Goal: Task Accomplishment & Management: Complete application form

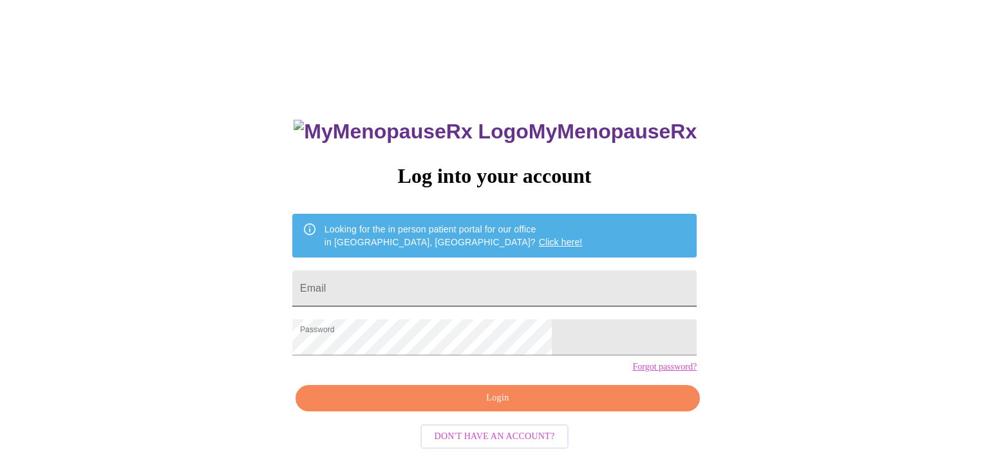
click at [440, 283] on input "Email" at bounding box center [494, 288] width 404 height 36
type input "mlaninga@gmail.com"
click at [713, 378] on div "MyMenopauseRx Log into your account Looking for the in person patient portal fo…" at bounding box center [494, 287] width 978 height 564
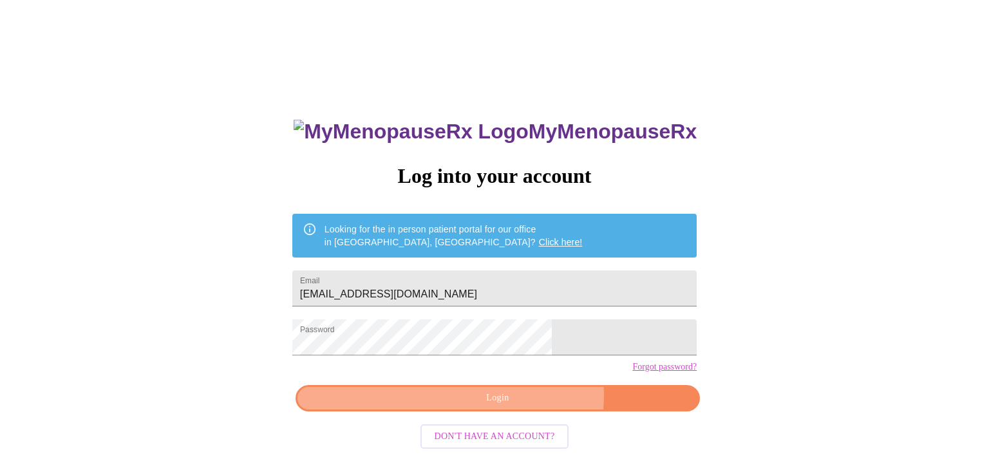
click at [522, 406] on span "Login" at bounding box center [497, 398] width 375 height 16
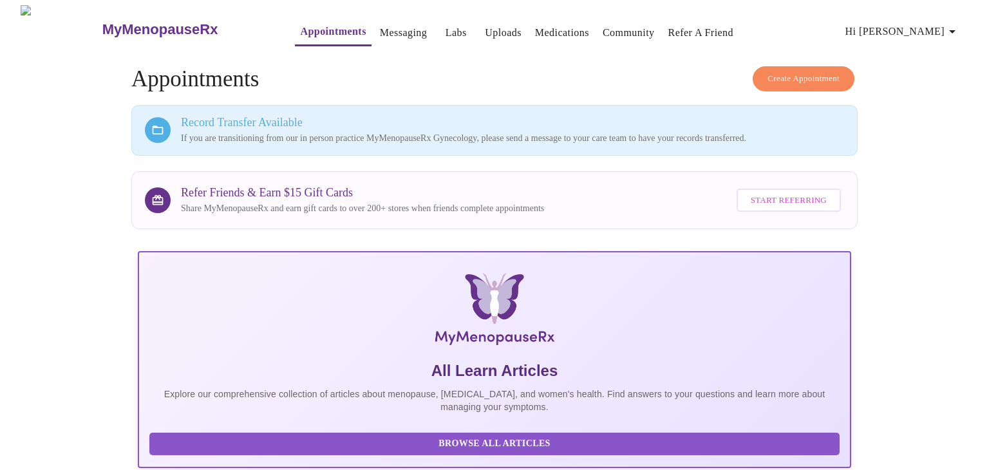
click at [955, 30] on icon "button" at bounding box center [952, 31] width 6 height 3
click at [933, 189] on div at bounding box center [494, 235] width 989 height 470
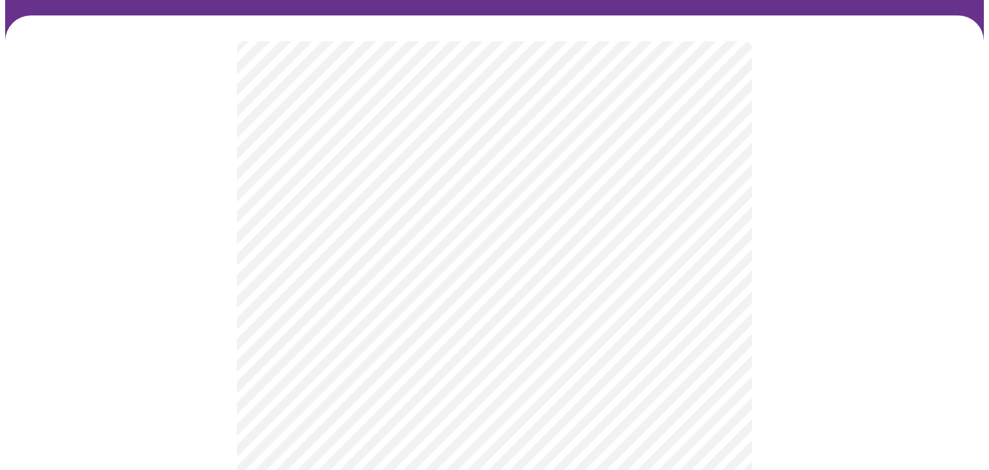
scroll to position [84, 0]
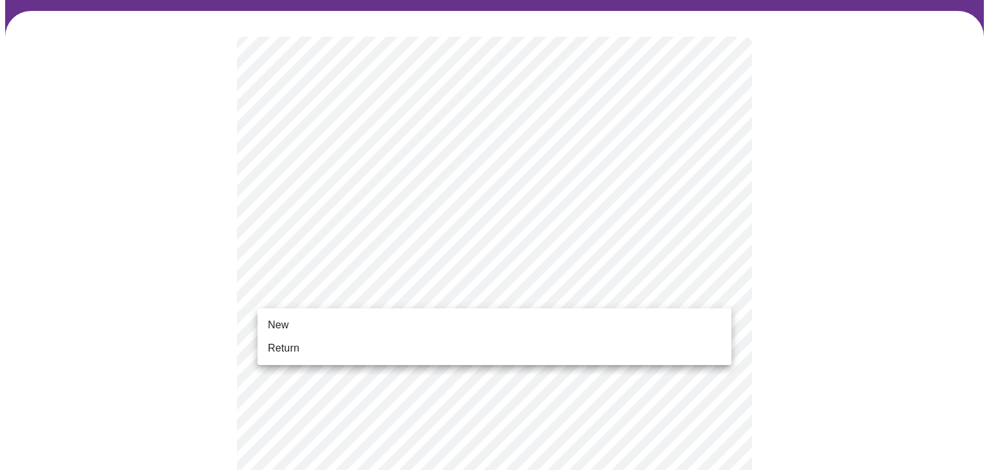
click at [682, 324] on li "New" at bounding box center [494, 324] width 474 height 23
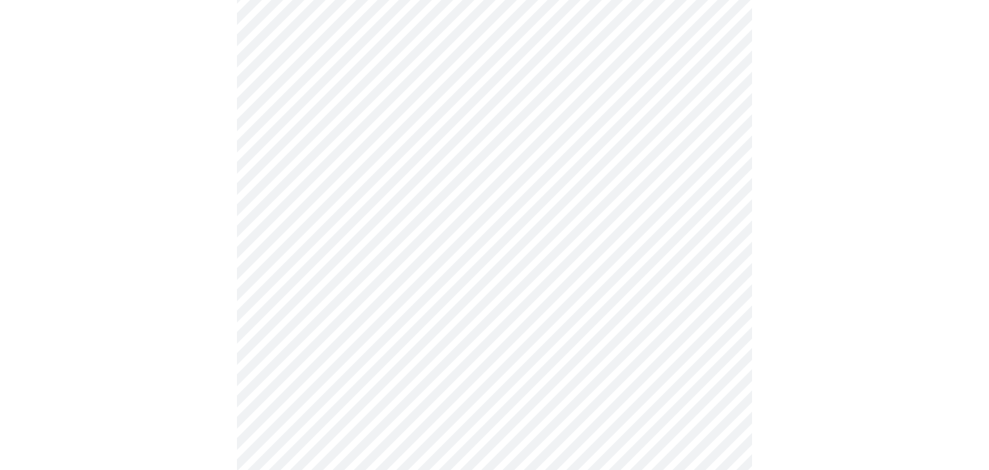
scroll to position [687, 0]
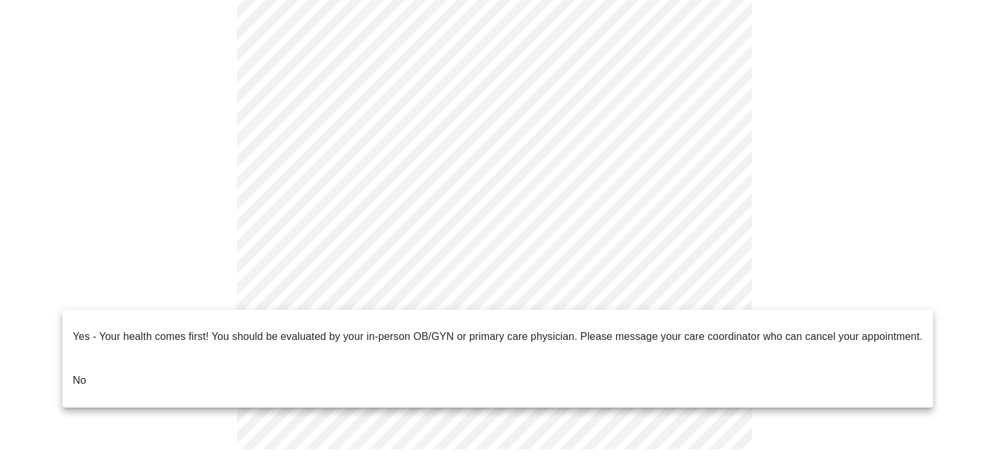
click at [642, 369] on li "No" at bounding box center [497, 381] width 870 height 44
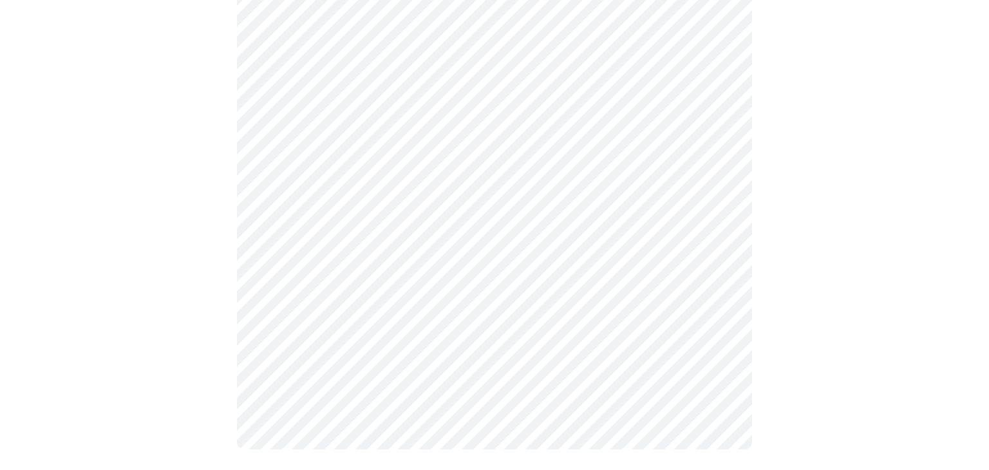
scroll to position [0, 0]
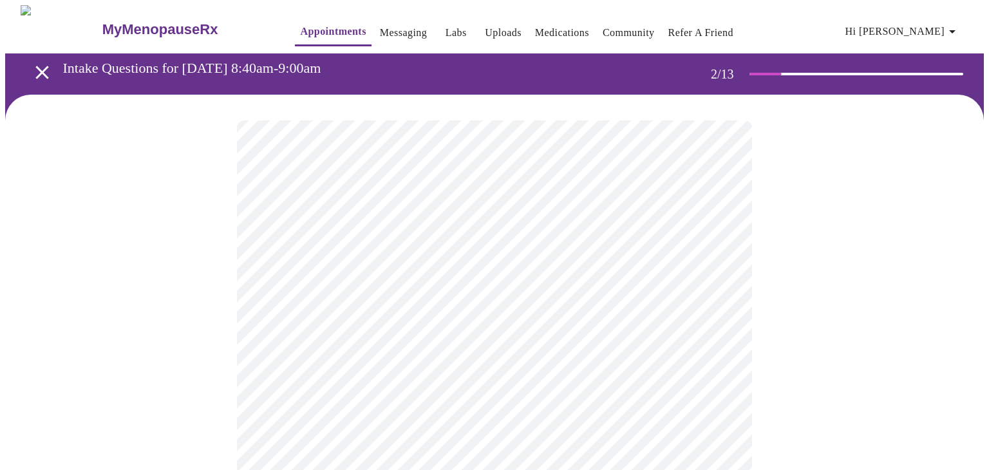
click at [717, 263] on body "MyMenopauseRx Appointments Messaging Labs Uploads Medications Community Refer a…" at bounding box center [494, 391] width 978 height 773
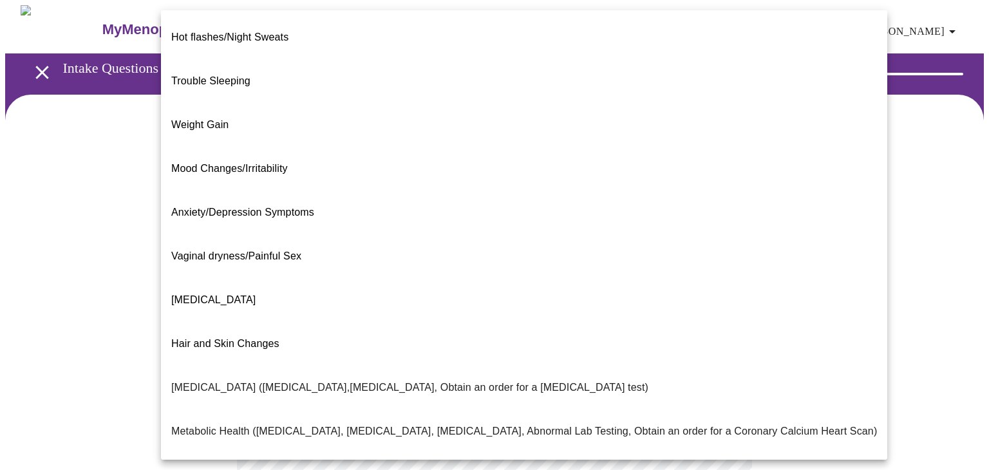
click at [486, 69] on li "Trouble Sleeping" at bounding box center [524, 81] width 726 height 44
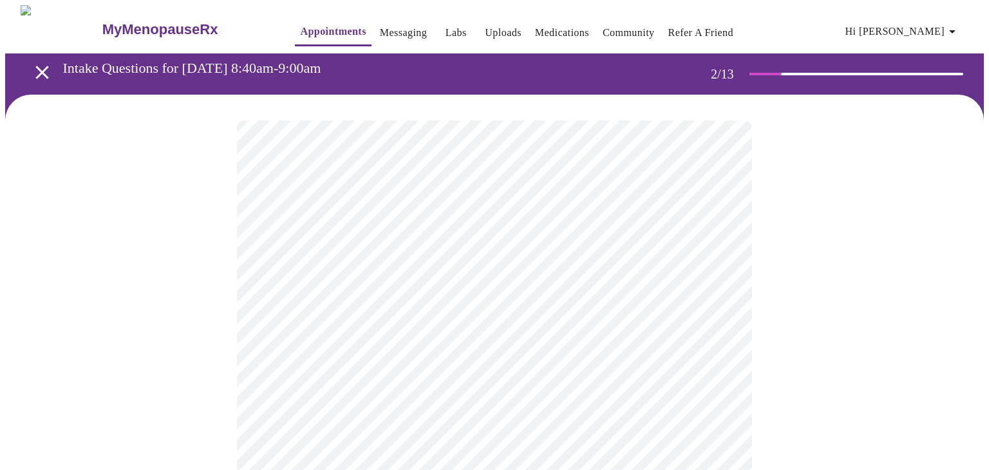
click at [720, 272] on body "MyMenopauseRx Appointments Messaging Labs Uploads Medications Community Refer a…" at bounding box center [494, 387] width 978 height 765
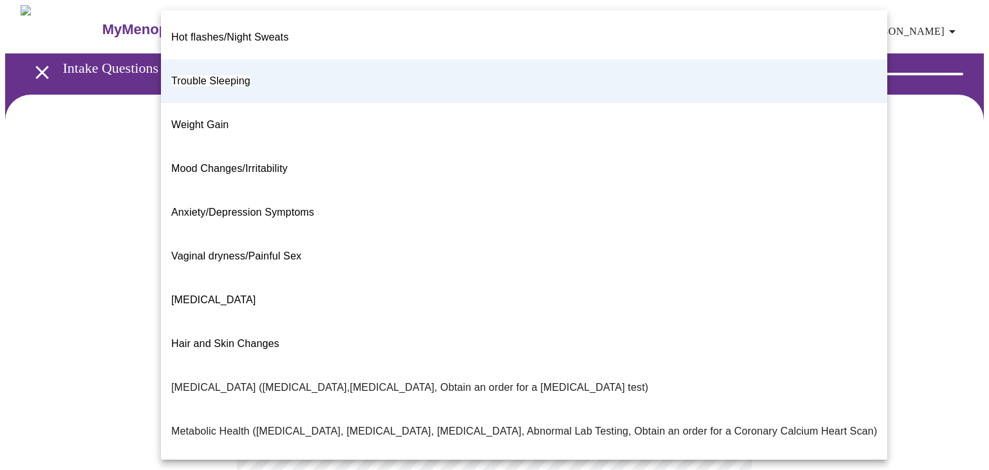
click at [865, 260] on div at bounding box center [494, 235] width 989 height 470
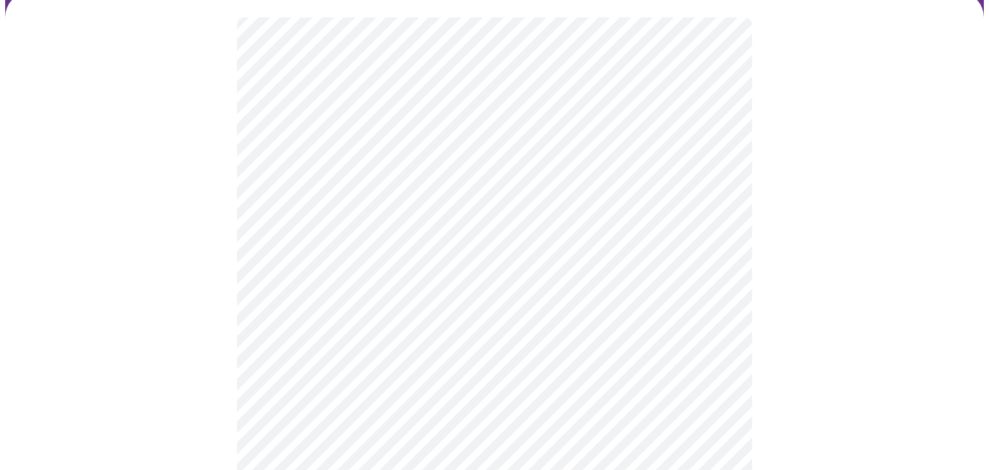
scroll to position [103, 0]
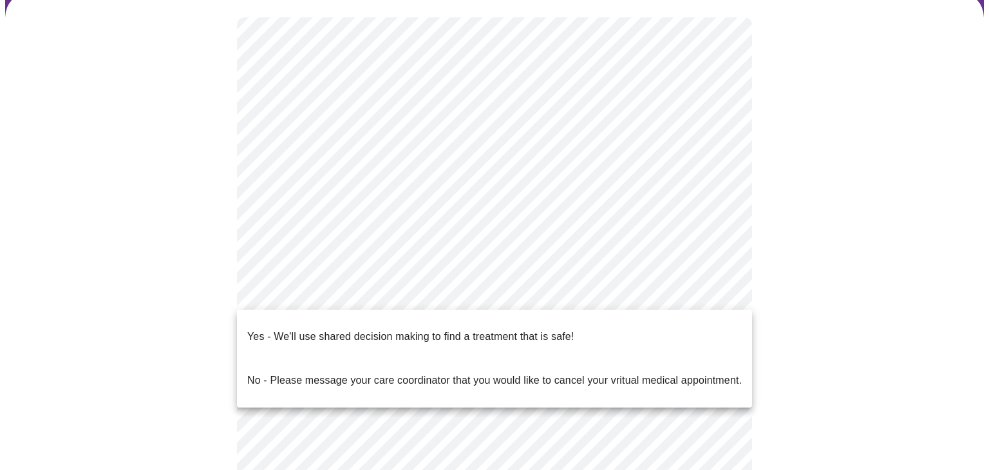
click at [718, 291] on body "MyMenopauseRx Appointments Messaging Labs Uploads Medications Community Refer a…" at bounding box center [494, 284] width 978 height 765
click at [679, 326] on li "Yes - We'll use shared decision making to find a treatment that is safe!" at bounding box center [494, 337] width 515 height 44
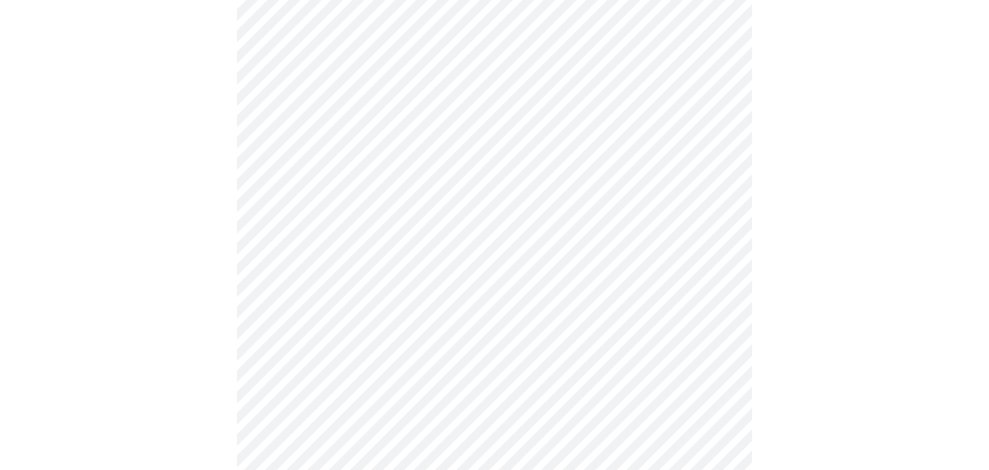
scroll to position [0, 0]
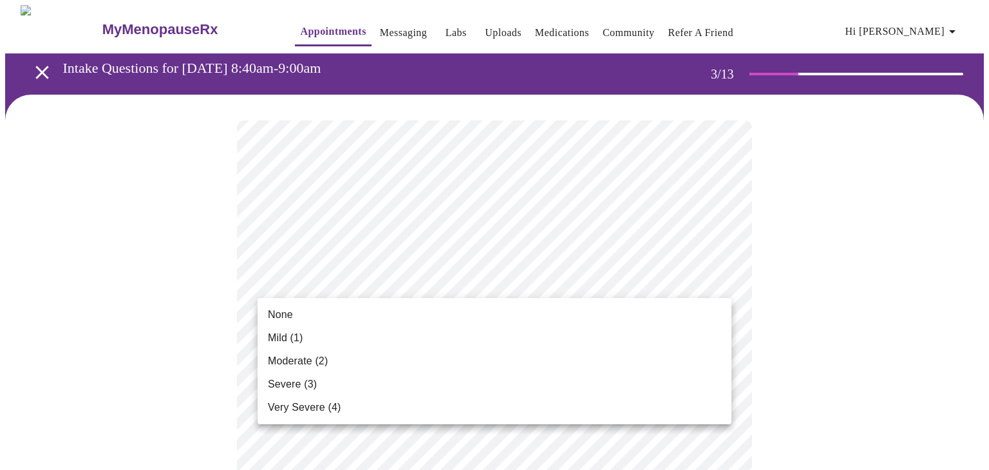
click at [649, 357] on li "Moderate (2)" at bounding box center [494, 361] width 474 height 23
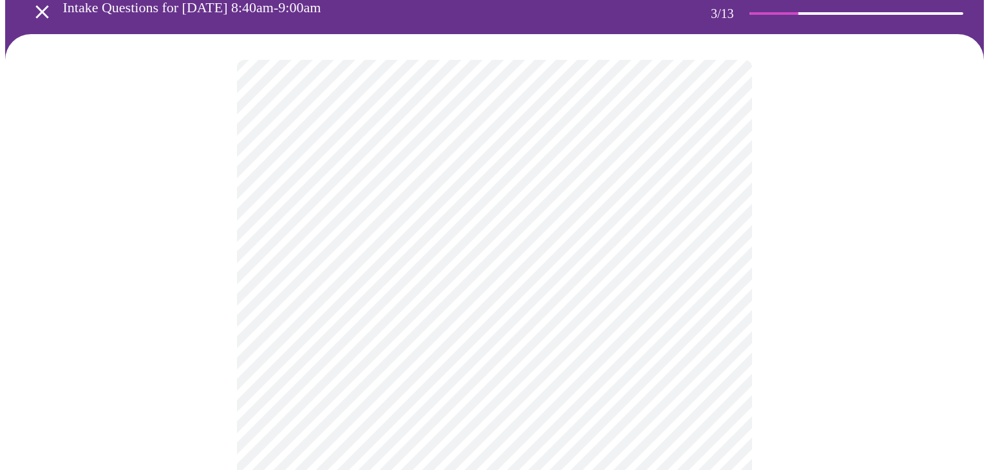
scroll to position [62, 0]
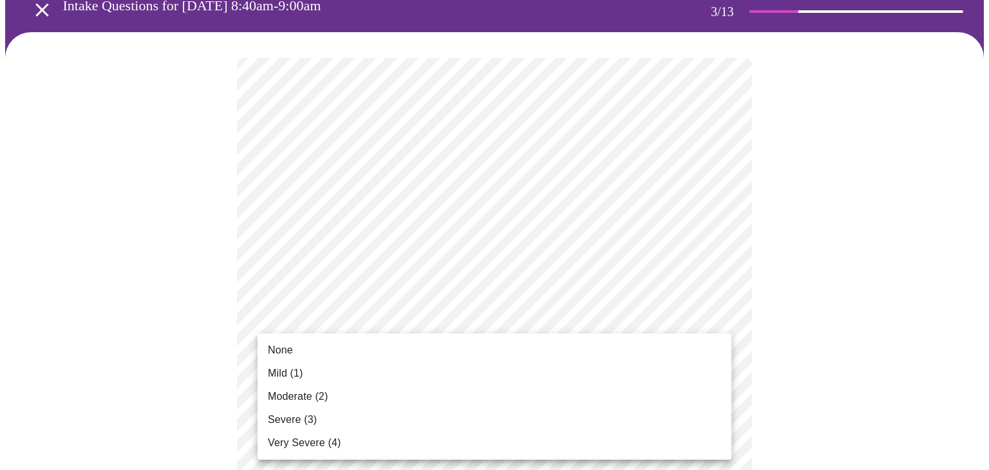
click at [686, 355] on li "None" at bounding box center [494, 350] width 474 height 23
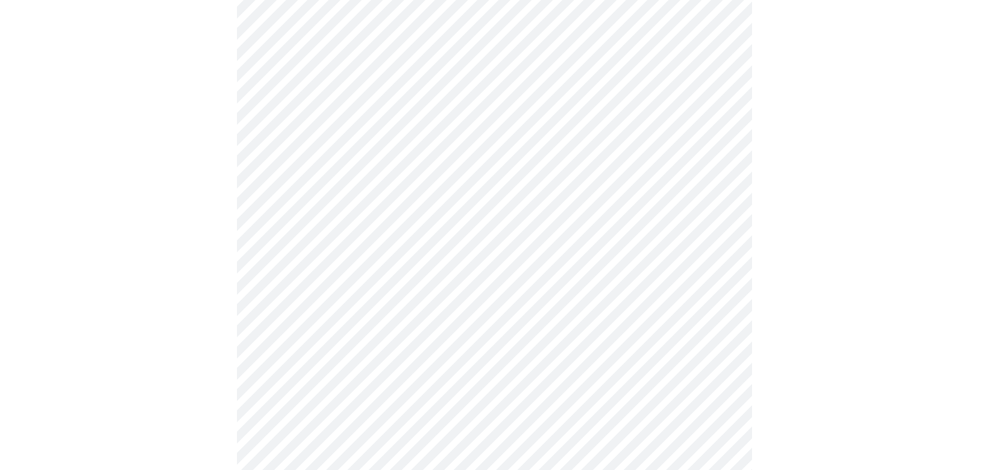
scroll to position [167, 0]
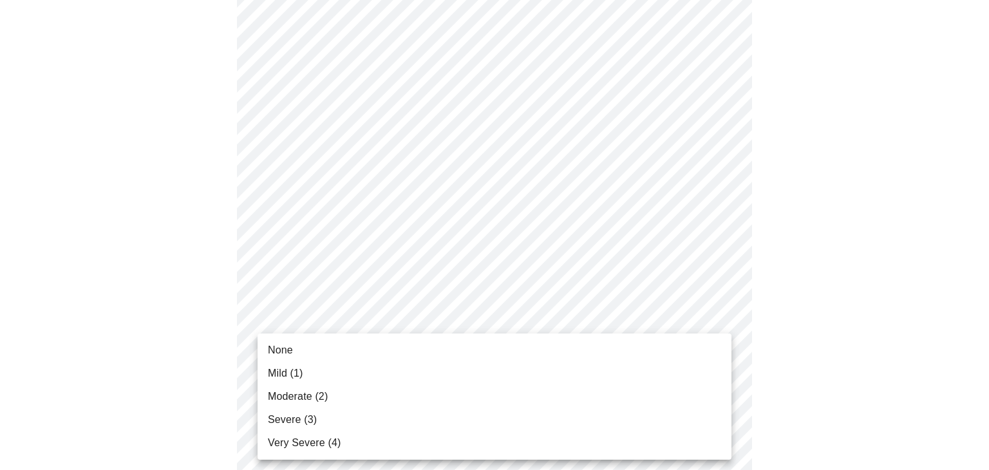
click at [651, 420] on li "Severe (3)" at bounding box center [494, 419] width 474 height 23
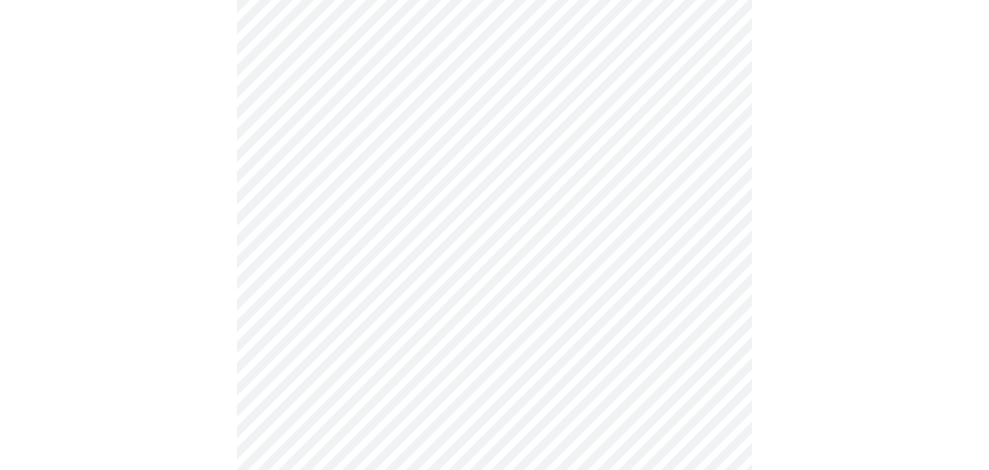
scroll to position [274, 0]
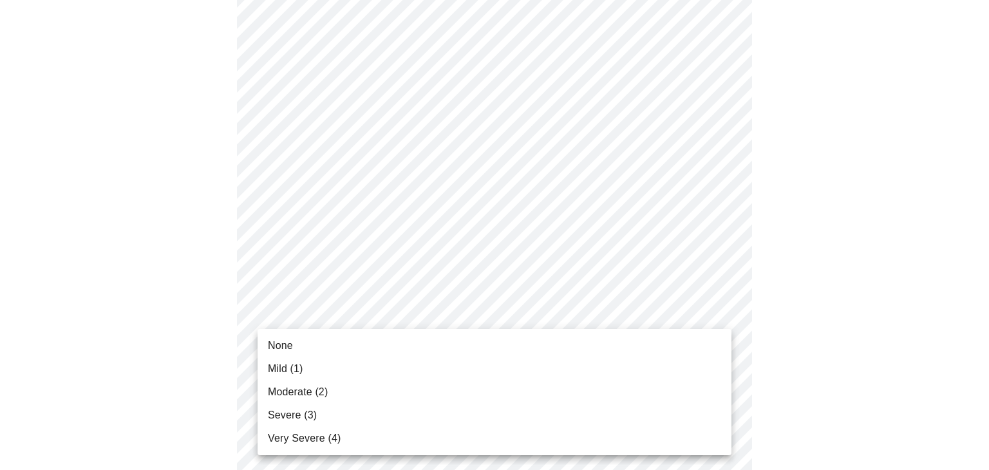
click at [679, 413] on li "Severe (3)" at bounding box center [494, 415] width 474 height 23
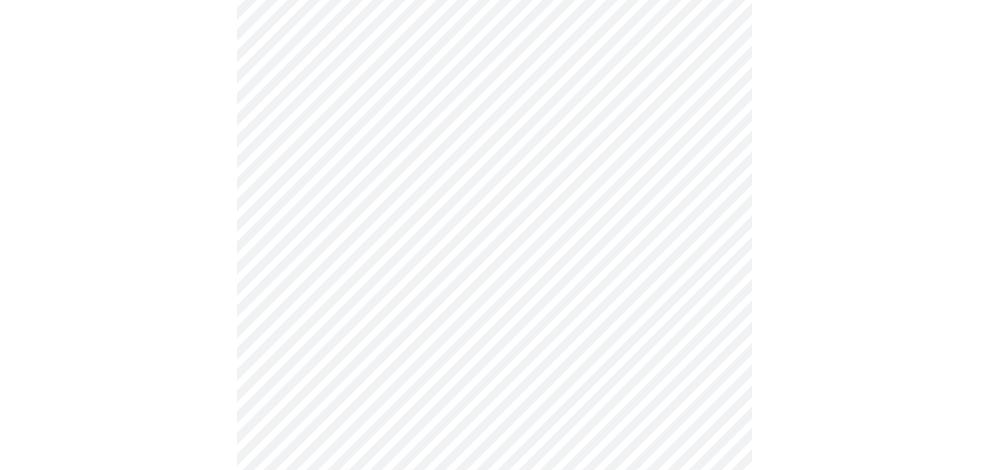
scroll to position [389, 0]
click at [719, 279] on body "MyMenopauseRx Appointments Messaging Labs Uploads Medications Community Refer a…" at bounding box center [494, 436] width 978 height 1640
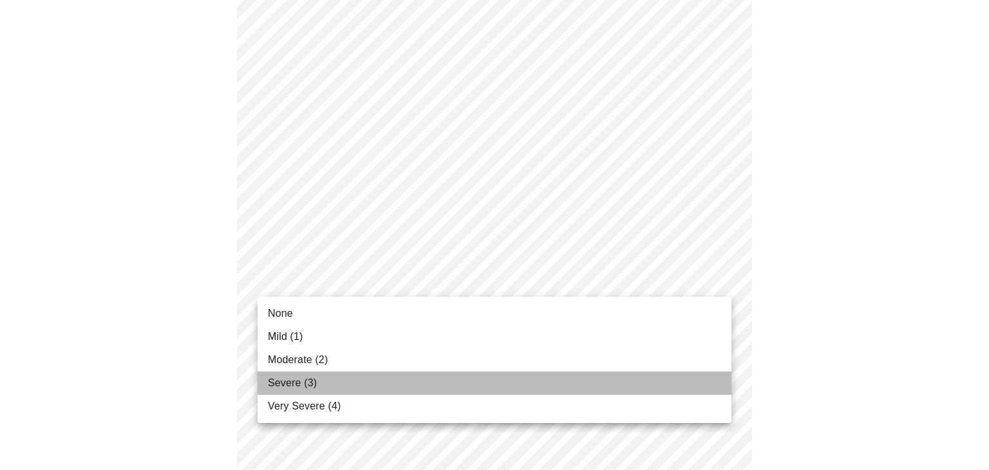
click at [682, 382] on li "Severe (3)" at bounding box center [494, 382] width 474 height 23
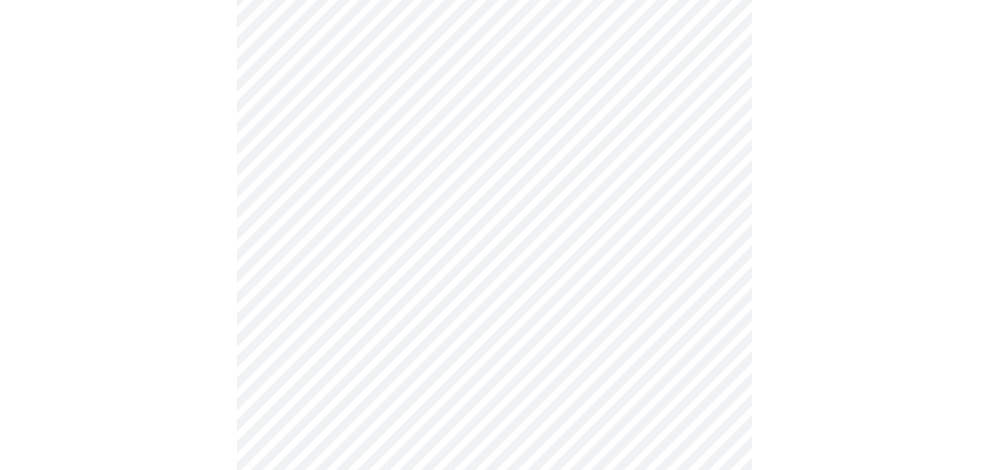
scroll to position [447, 0]
click at [720, 306] on body "MyMenopauseRx Appointments Messaging Labs Uploads Medications Community Refer a…" at bounding box center [494, 369] width 978 height 1622
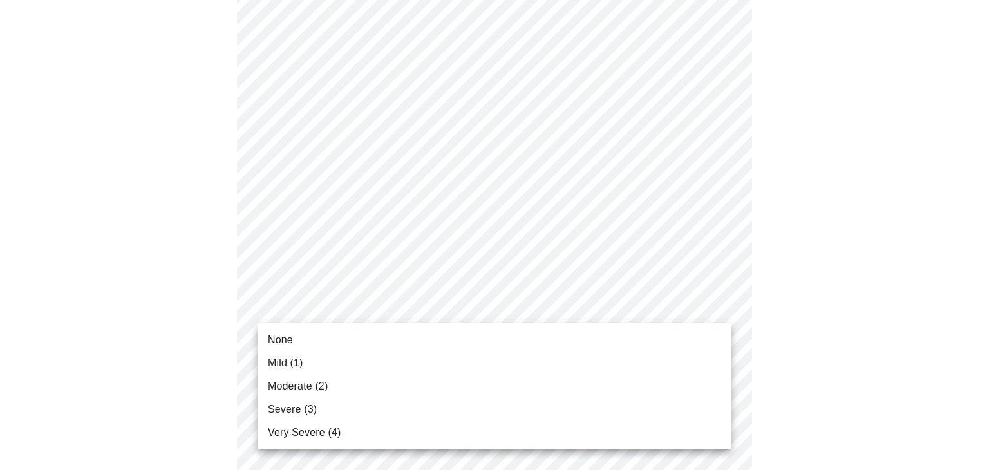
click at [673, 384] on li "Moderate (2)" at bounding box center [494, 386] width 474 height 23
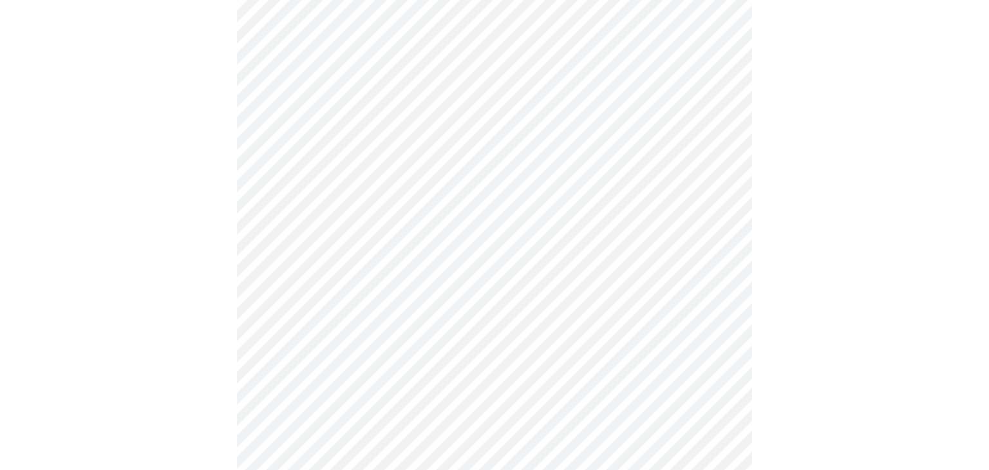
scroll to position [554, 0]
click at [717, 298] on body "MyMenopauseRx Appointments Messaging Labs Uploads Medications Community Refer a…" at bounding box center [494, 253] width 978 height 1603
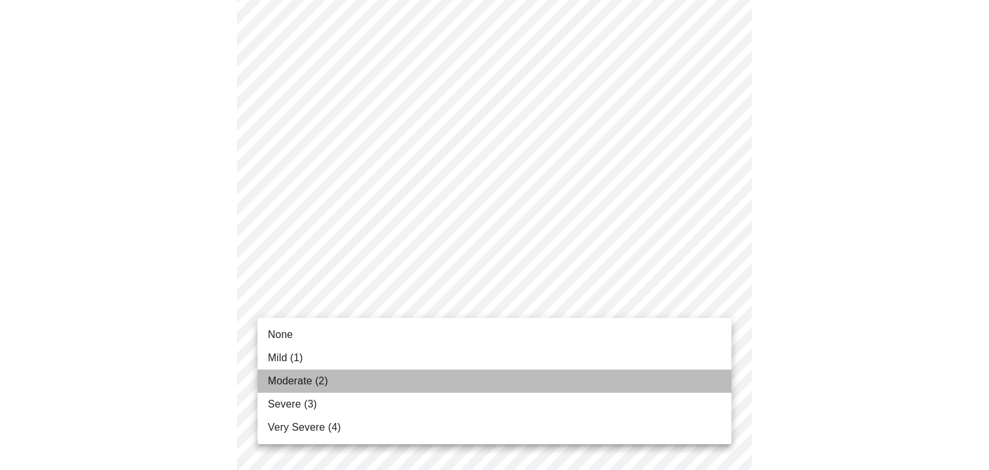
click at [688, 378] on li "Moderate (2)" at bounding box center [494, 380] width 474 height 23
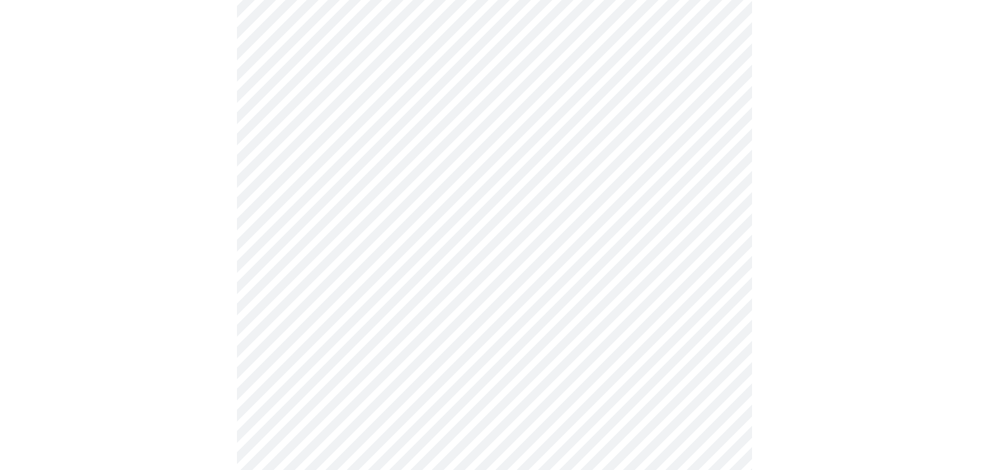
scroll to position [671, 0]
click at [718, 288] on body "MyMenopauseRx Appointments Messaging Labs Uploads Medications Community Refer a…" at bounding box center [494, 126] width 978 height 1585
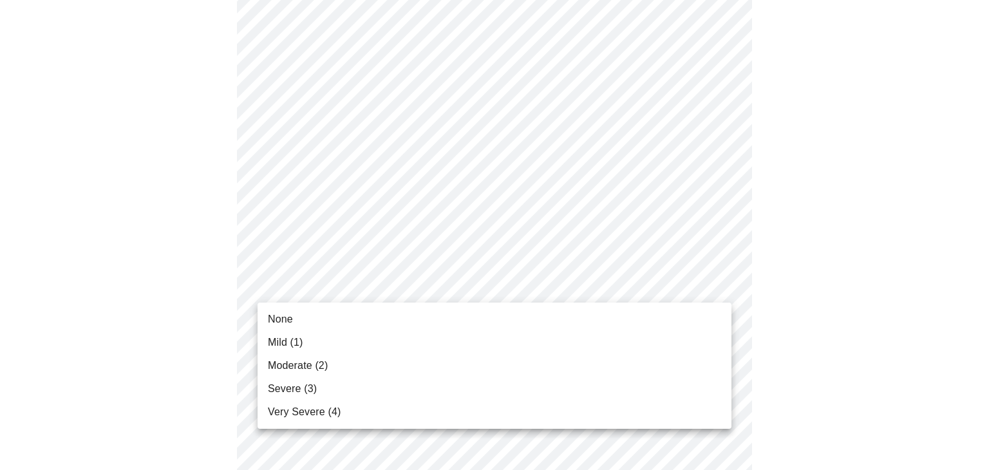
click at [704, 337] on li "Mild (1)" at bounding box center [494, 342] width 474 height 23
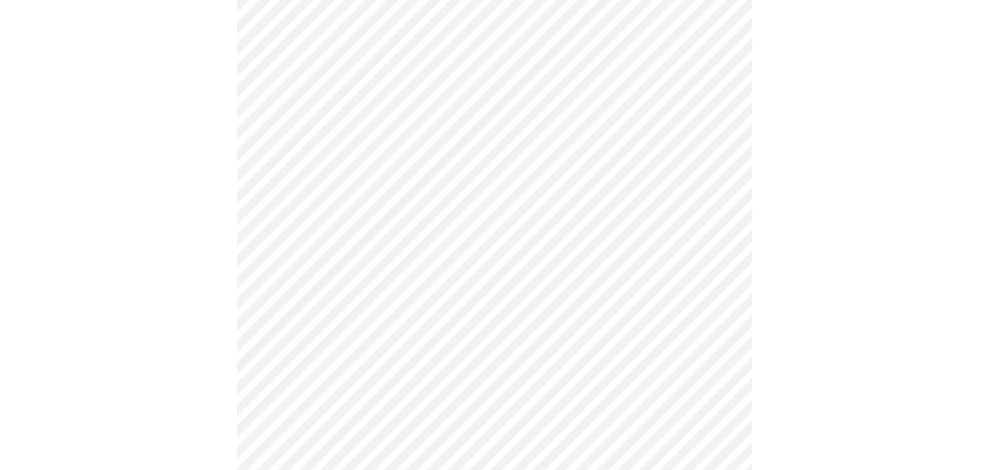
scroll to position [768, 0]
click at [717, 291] on body "MyMenopauseRx Appointments Messaging Labs Uploads Medications Community Refer a…" at bounding box center [494, 20] width 978 height 1567
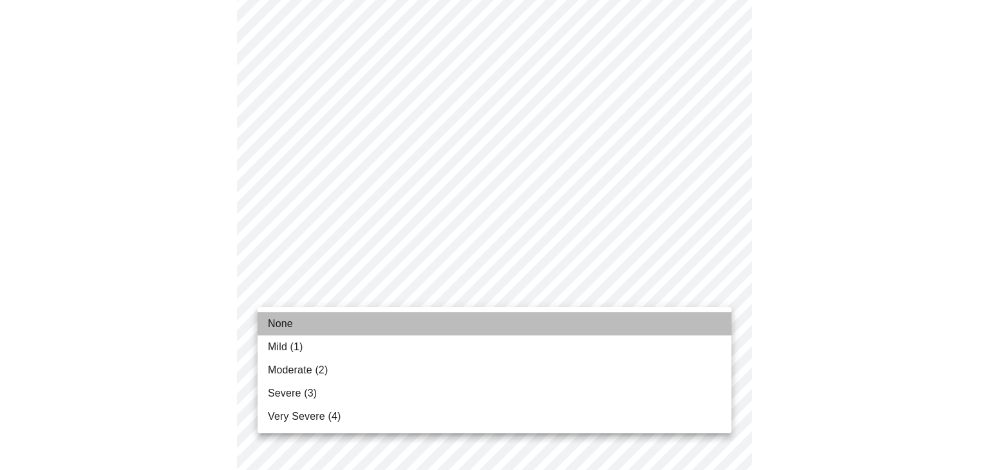
click at [701, 323] on li "None" at bounding box center [494, 323] width 474 height 23
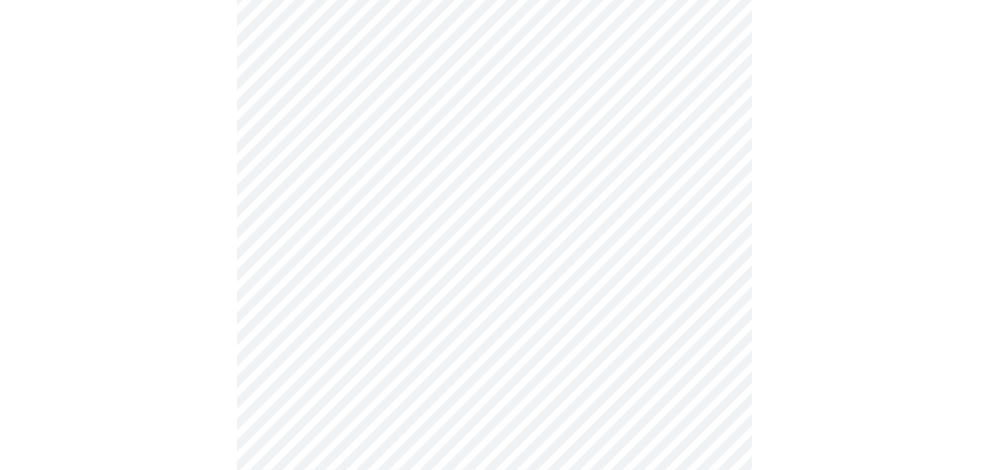
scroll to position [870, 0]
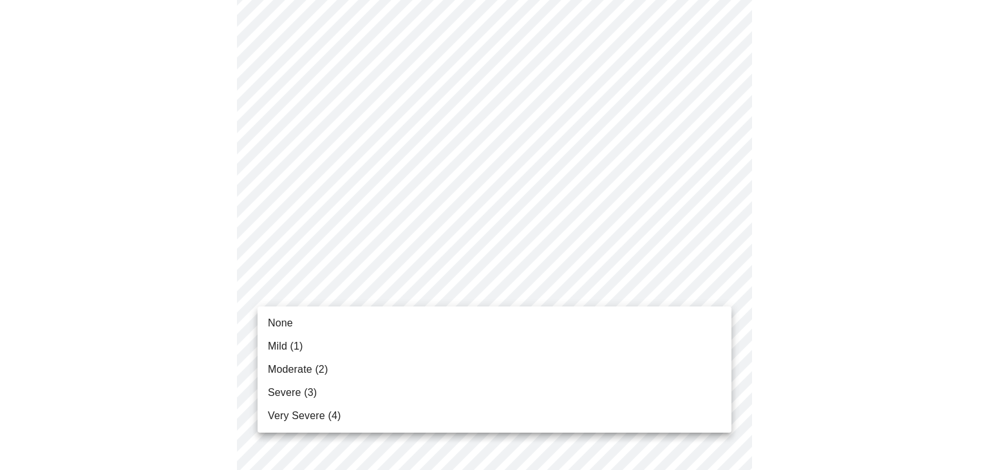
click at [709, 326] on li "None" at bounding box center [494, 323] width 474 height 23
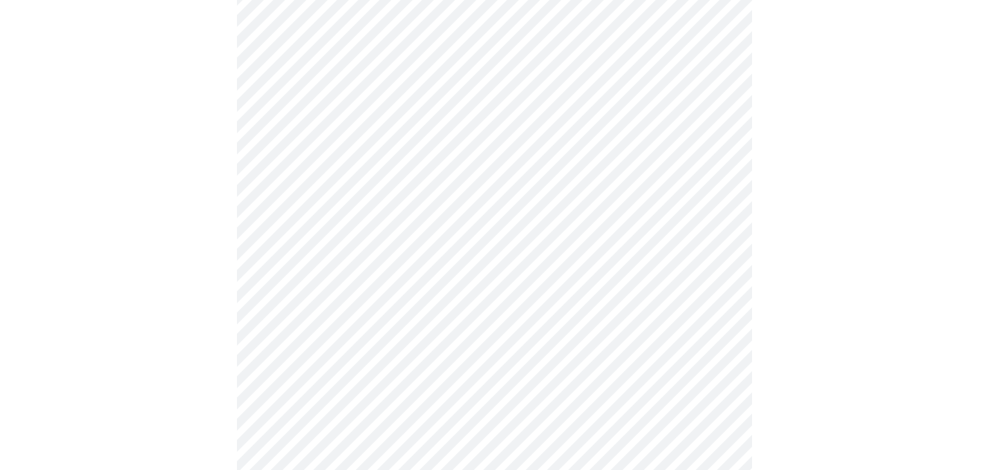
scroll to position [959, 0]
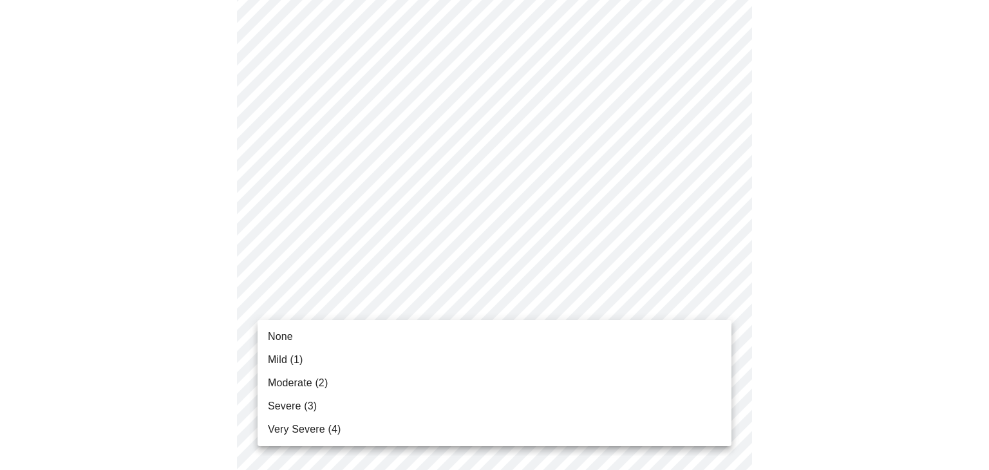
click at [701, 342] on li "None" at bounding box center [494, 336] width 474 height 23
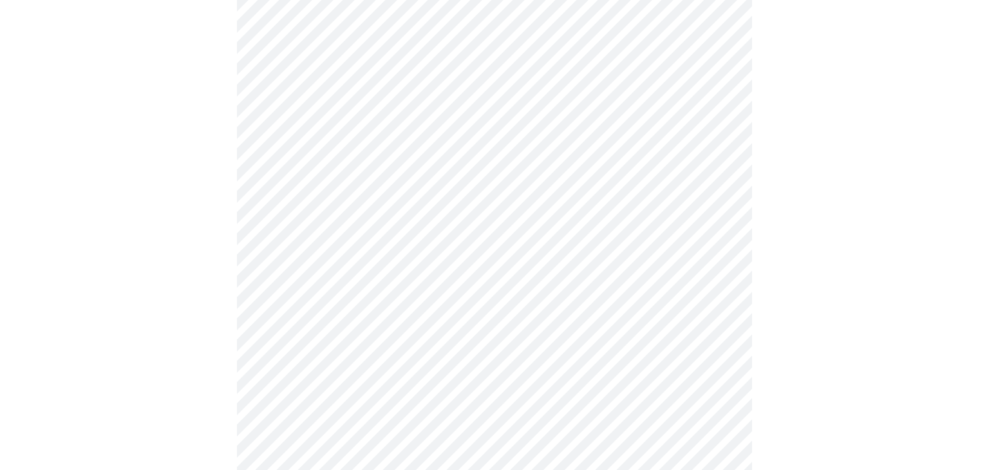
scroll to position [548, 0]
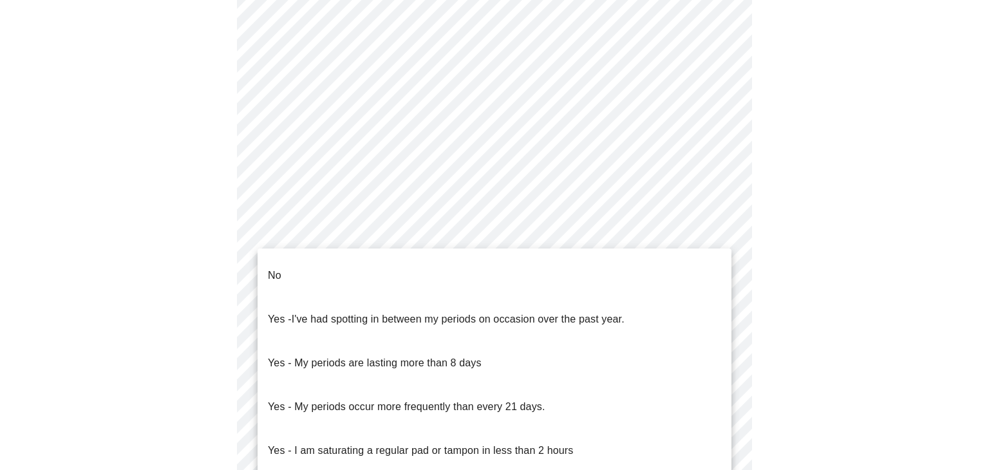
click at [716, 238] on body "MyMenopauseRx Appointments Messaging Labs Uploads Medications Community Refer a…" at bounding box center [494, 91] width 978 height 1269
click at [543, 443] on p "Yes - I am saturating a regular pad or tampon in less than 2 hours" at bounding box center [420, 450] width 305 height 15
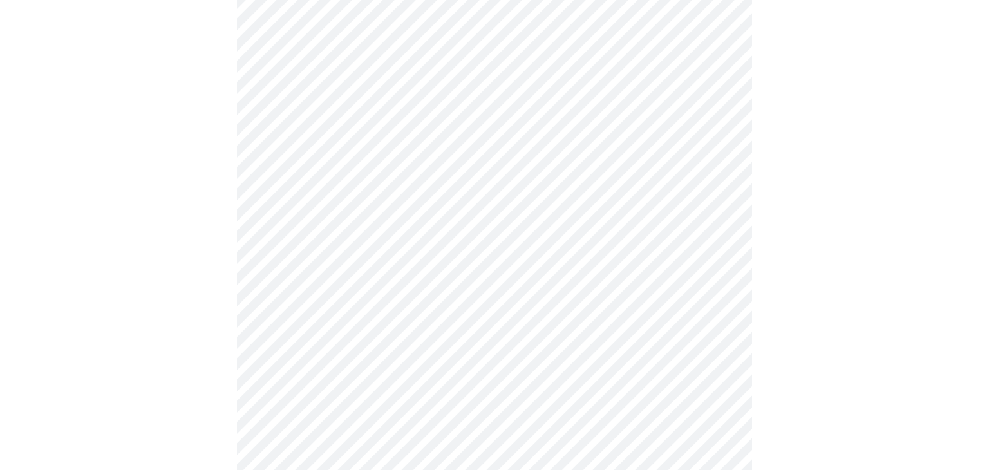
click at [715, 327] on body "MyMenopauseRx Appointments Messaging Labs Uploads Medications Community Refer a…" at bounding box center [494, 88] width 978 height 1262
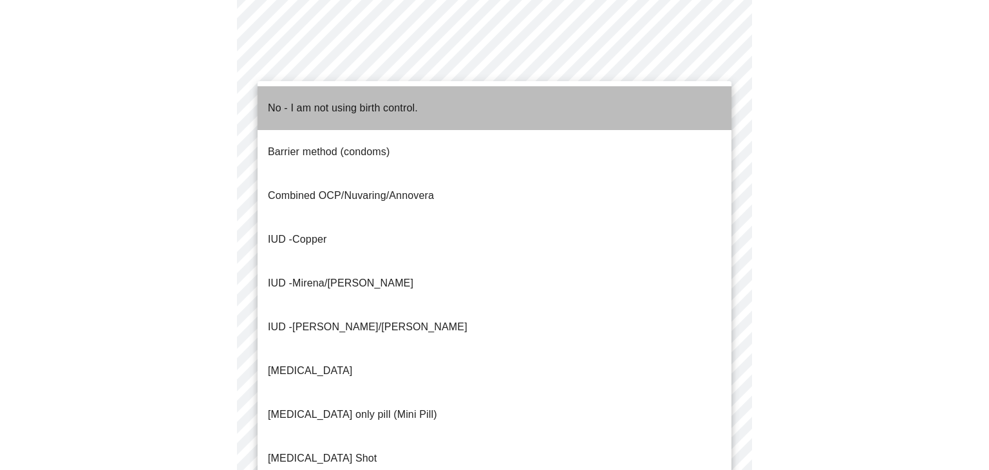
click at [592, 105] on li "No - I am not using birth control." at bounding box center [494, 108] width 474 height 44
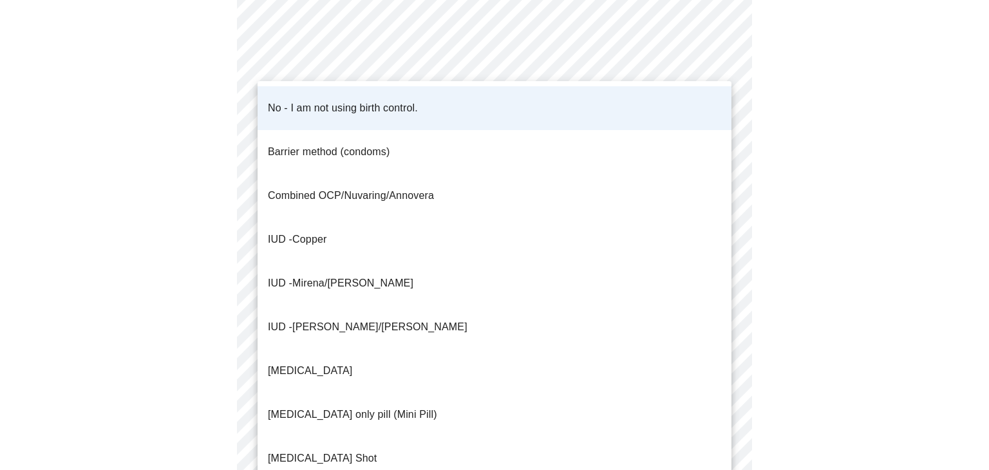
click at [722, 330] on body "MyMenopauseRx Appointments Messaging Labs Uploads Medications Community Refer a…" at bounding box center [494, 84] width 978 height 1254
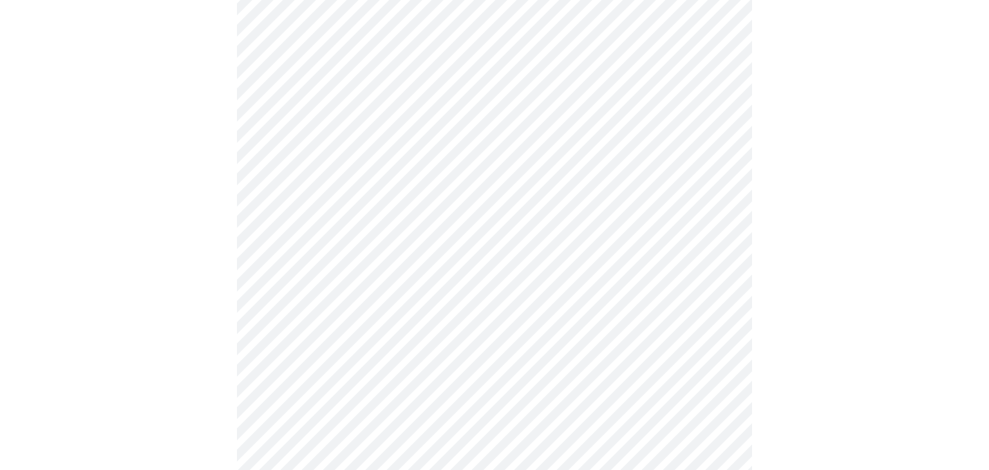
scroll to position [713, 0]
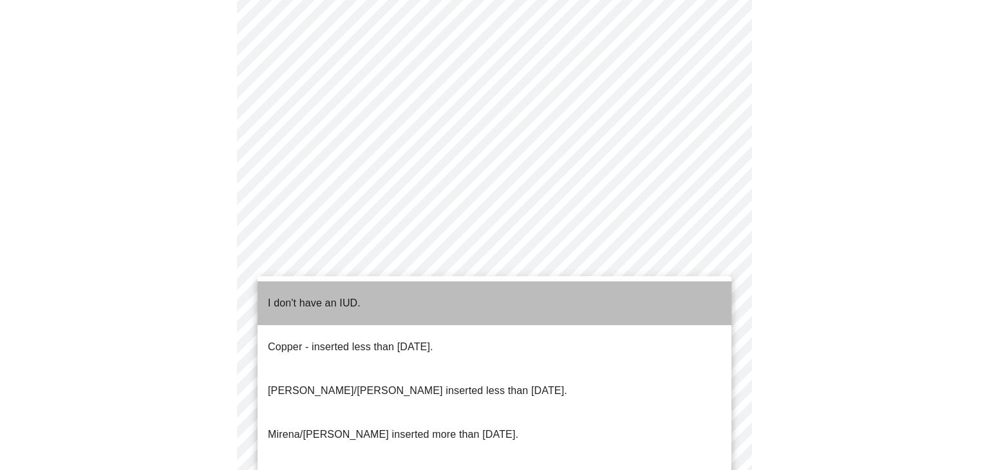
click at [689, 297] on li "I don't have an IUD." at bounding box center [494, 303] width 474 height 44
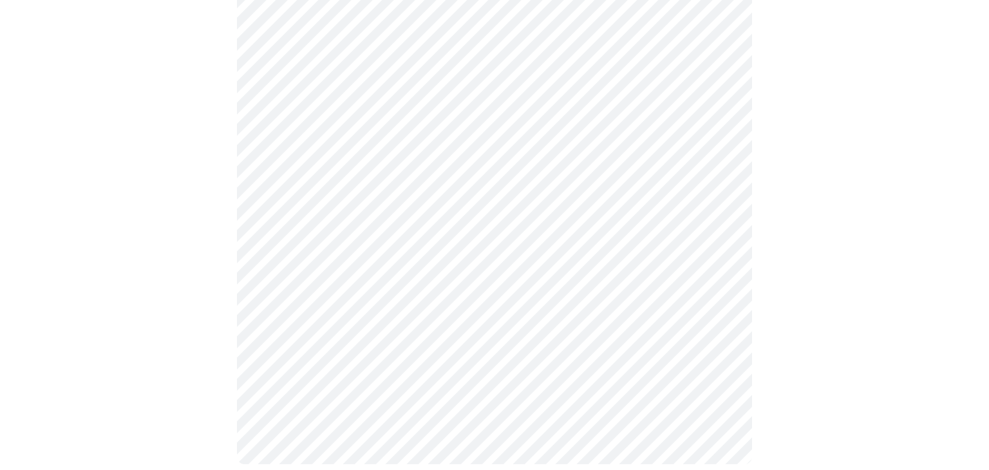
scroll to position [776, 0]
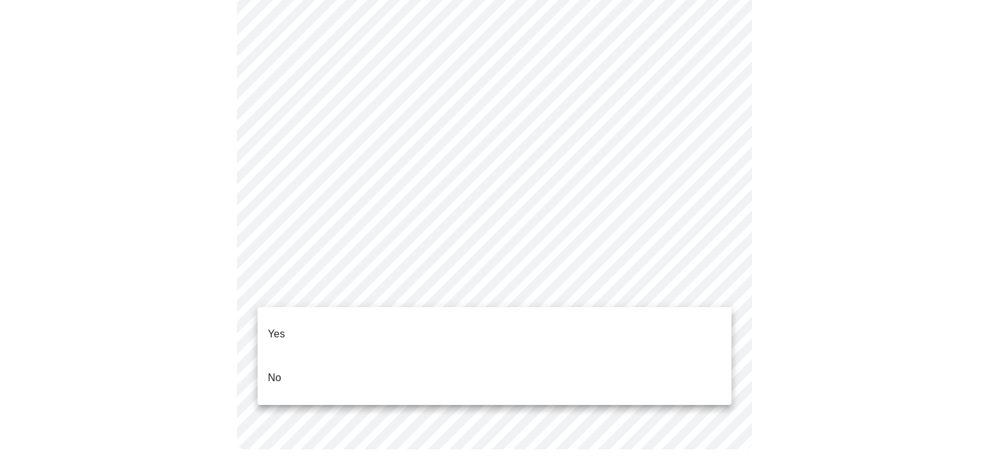
click at [690, 333] on li "Yes" at bounding box center [494, 334] width 474 height 44
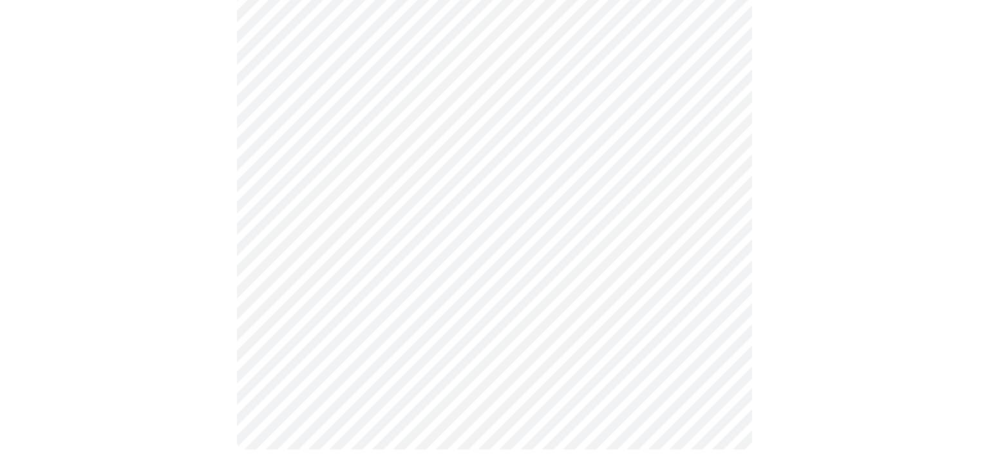
scroll to position [0, 0]
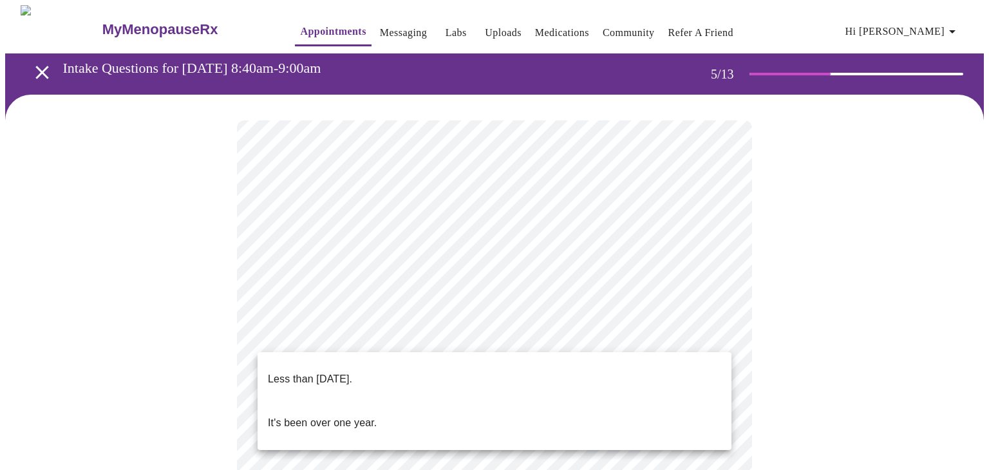
click at [328, 374] on p "Less than one year ago." at bounding box center [310, 378] width 84 height 15
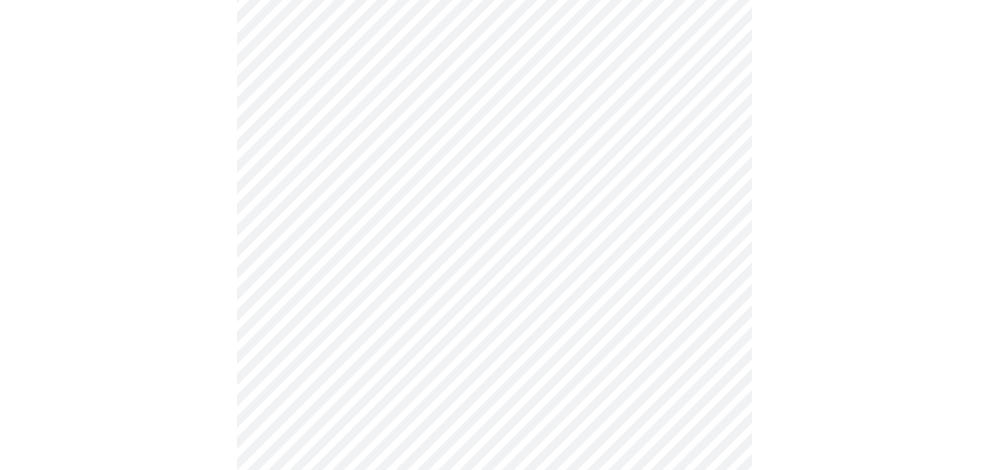
scroll to position [173, 0]
click at [716, 272] on body "MyMenopauseRx Appointments Messaging Labs Uploads Medications Community Refer a…" at bounding box center [494, 349] width 978 height 1034
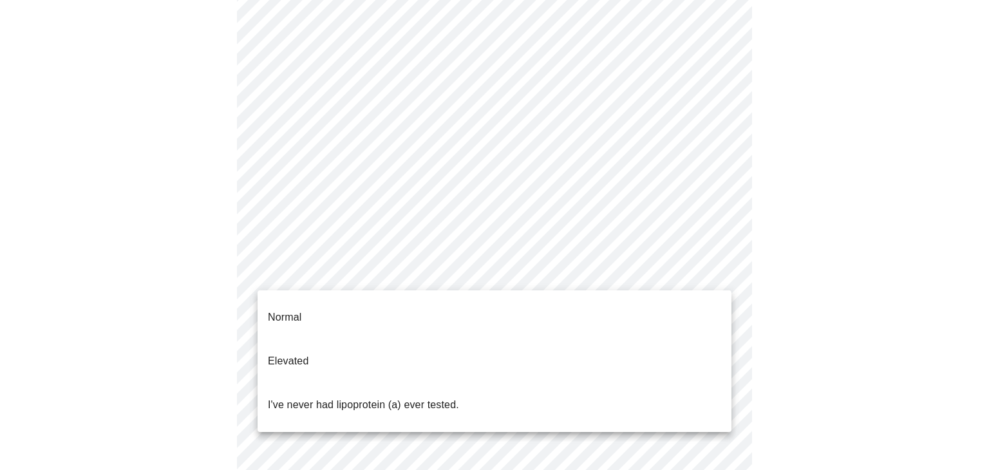
click at [690, 321] on li "Normal" at bounding box center [494, 317] width 474 height 44
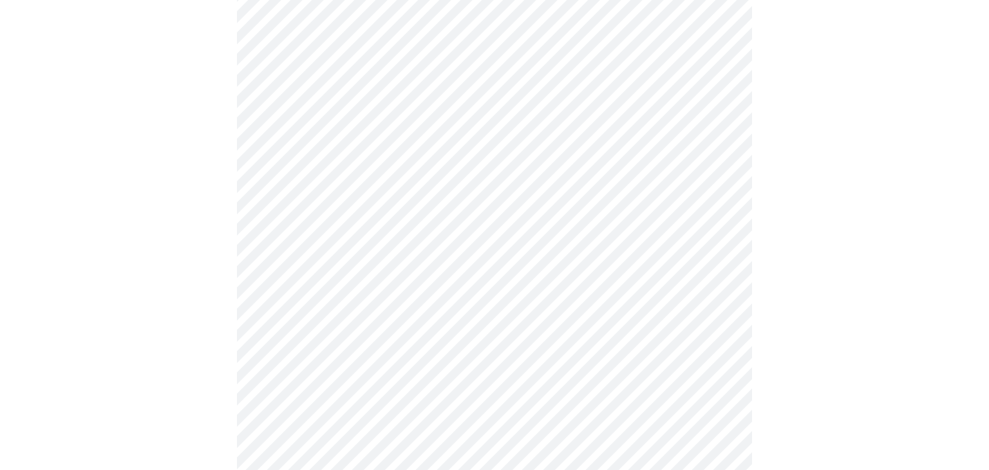
scroll to position [234, 0]
click at [870, 309] on div at bounding box center [494, 329] width 978 height 937
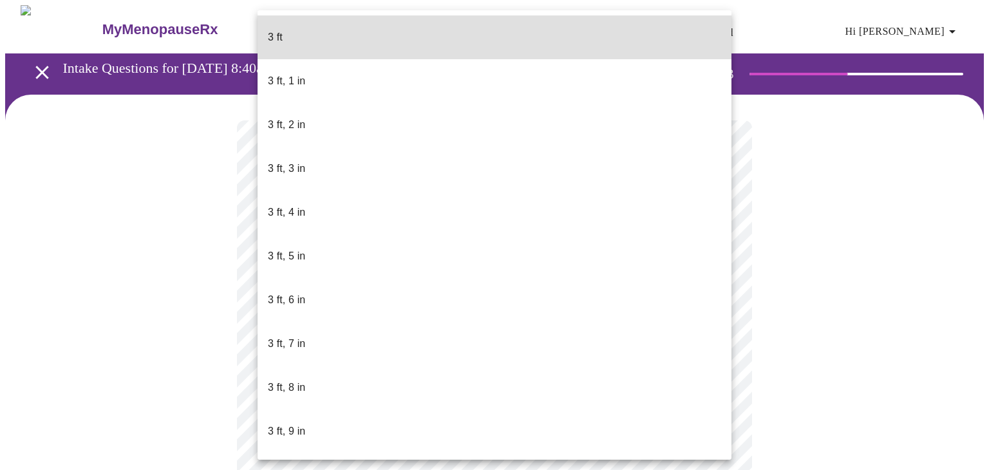
click at [416, 368] on body "MyMenopauseRx Appointments Messaging Labs Uploads Medications Community Refer a…" at bounding box center [494, 348] width 978 height 687
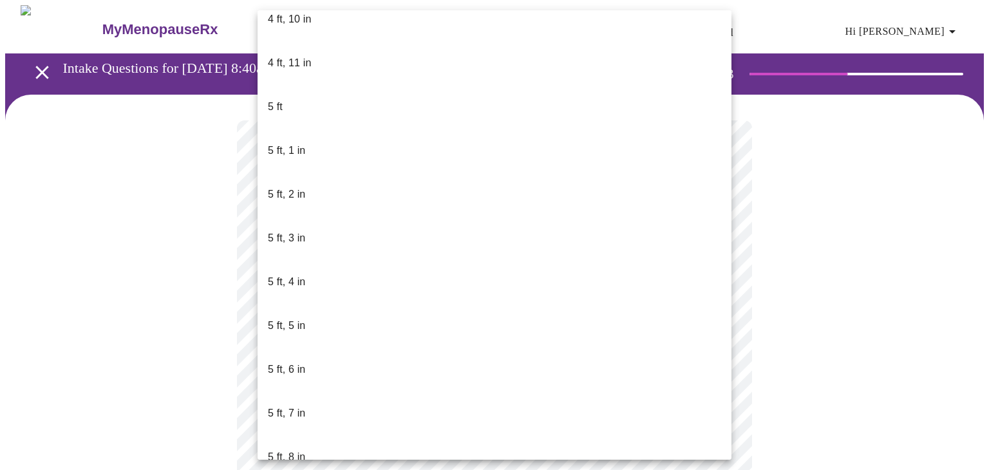
scroll to position [1014, 0]
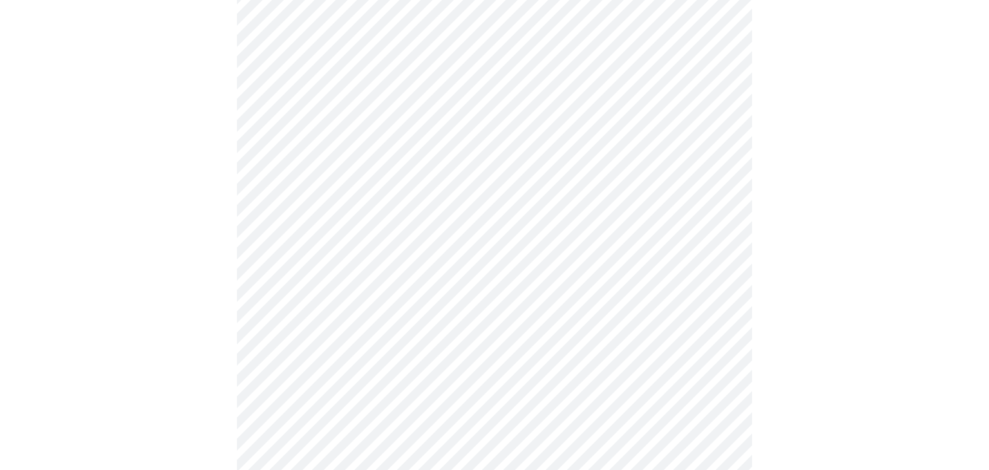
scroll to position [3358, 0]
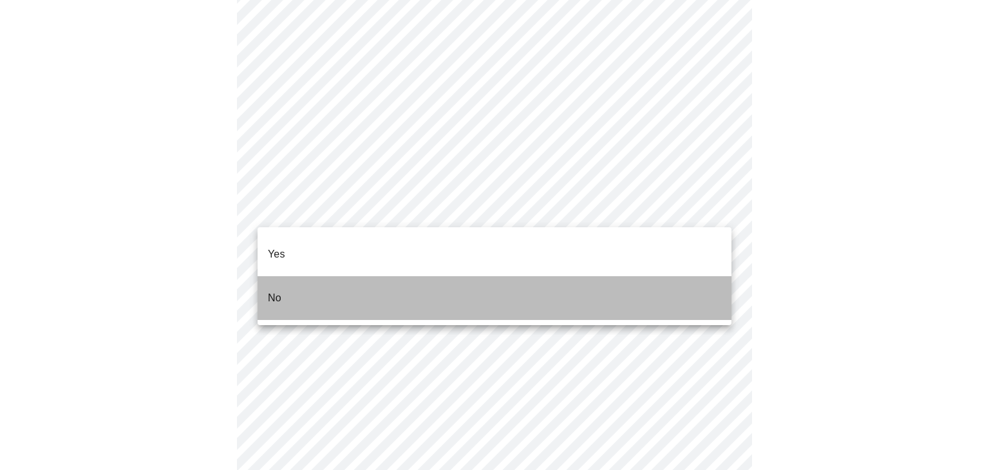
click at [687, 276] on li "No" at bounding box center [494, 298] width 474 height 44
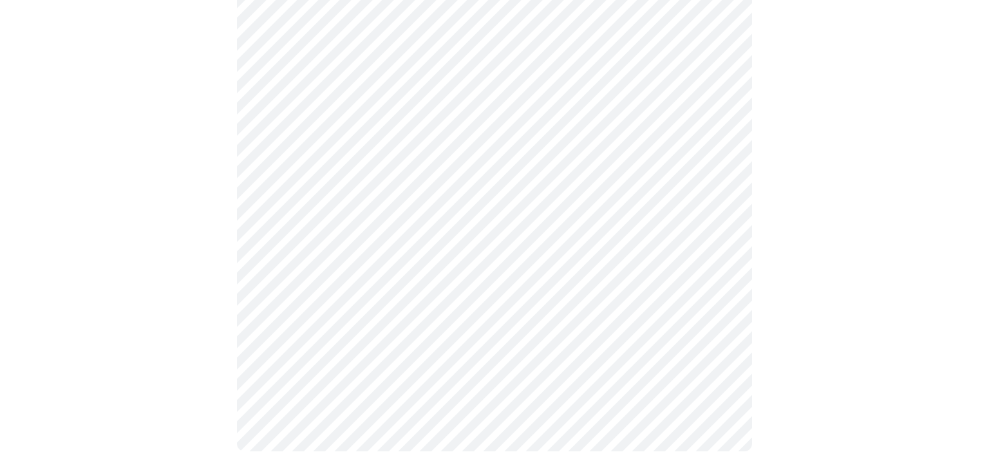
scroll to position [785, 0]
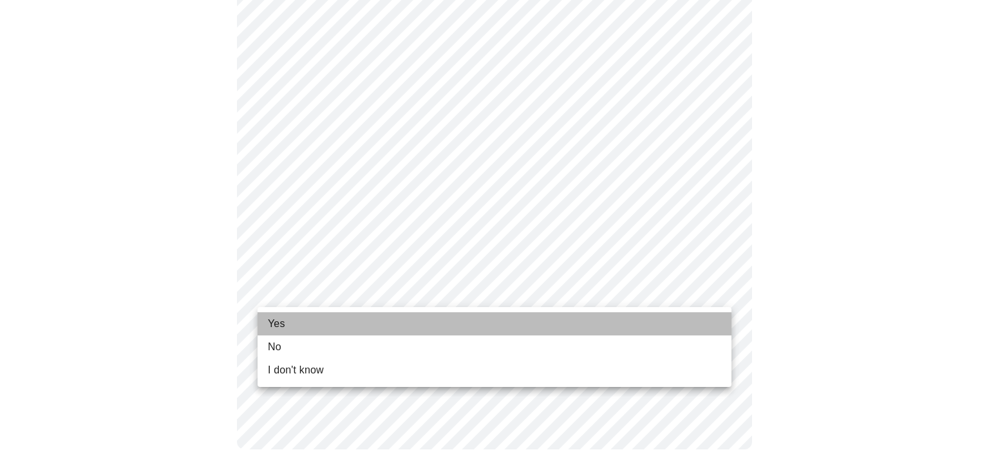
click at [697, 324] on li "Yes" at bounding box center [494, 323] width 474 height 23
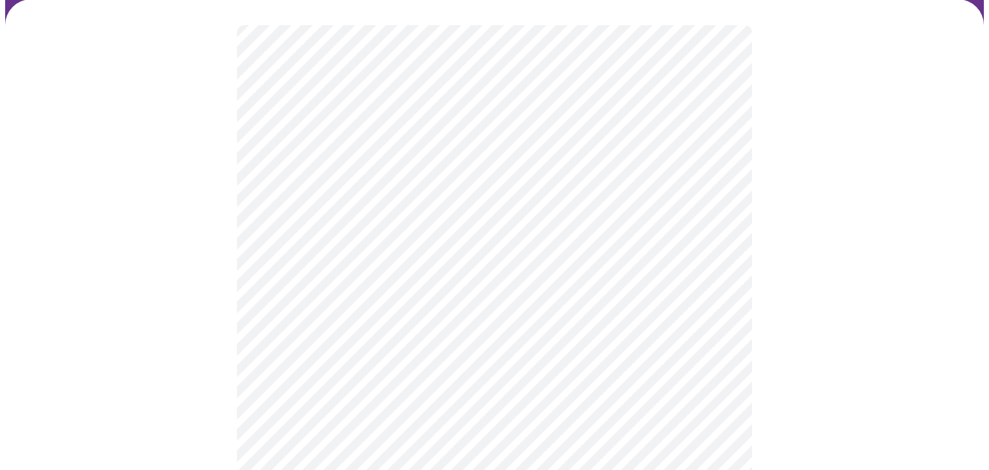
scroll to position [104, 0]
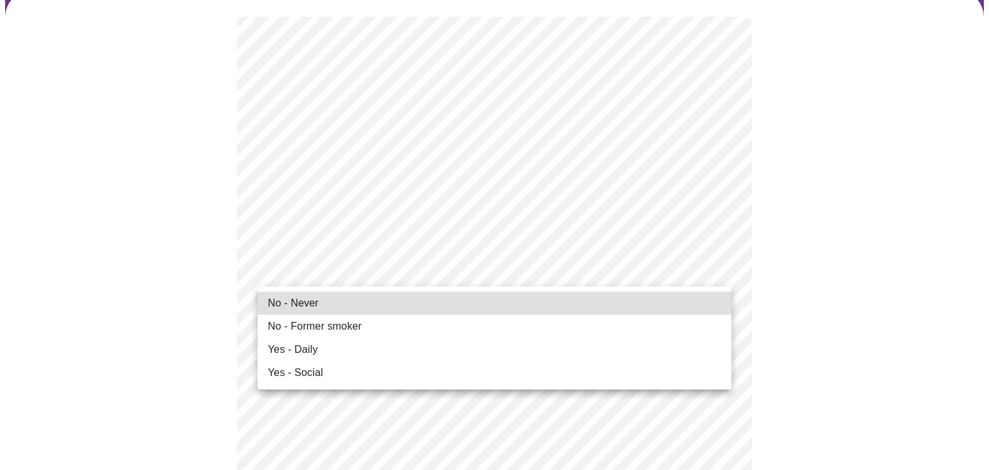
click at [693, 303] on li "No - Never" at bounding box center [494, 303] width 474 height 23
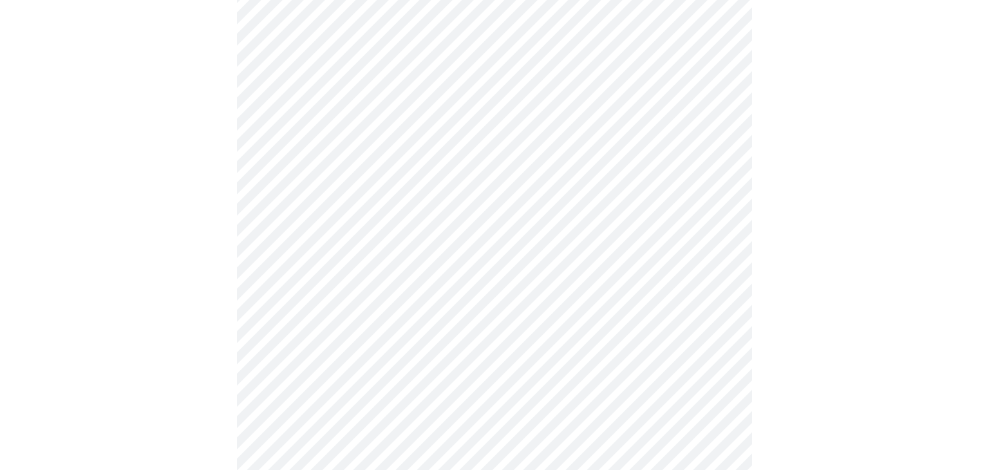
scroll to position [1077, 0]
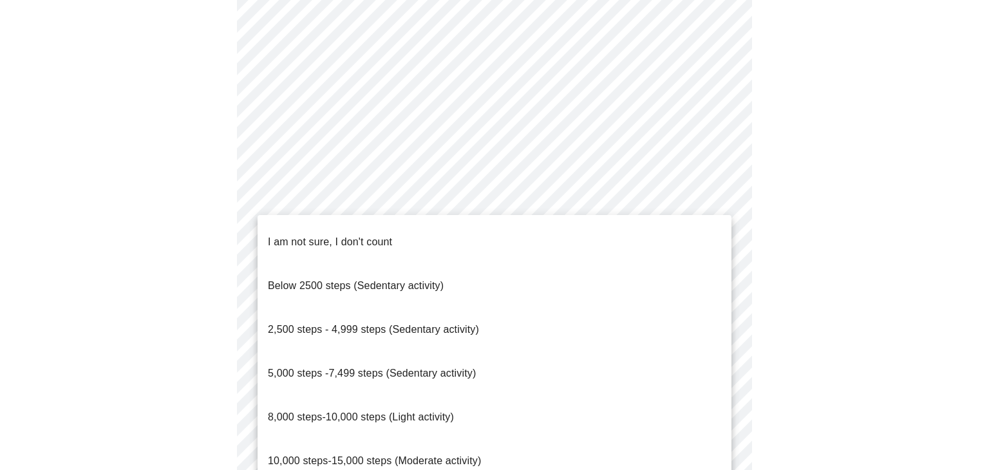
click at [666, 439] on li "10,000 steps-15,000 steps (Moderate activity)" at bounding box center [494, 461] width 474 height 44
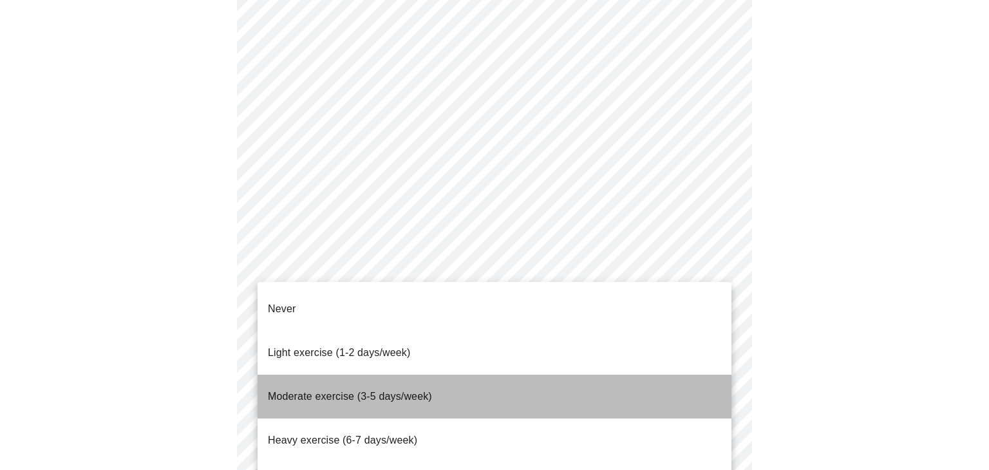
click at [681, 375] on li "Moderate exercise (3-5 days/week)" at bounding box center [494, 397] width 474 height 44
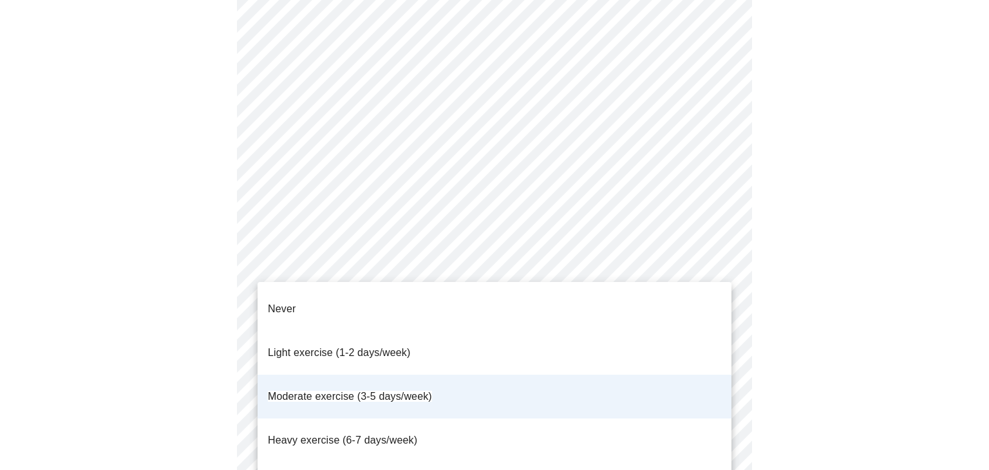
click at [699, 375] on li "Moderate exercise (3-5 days/week)" at bounding box center [494, 397] width 474 height 44
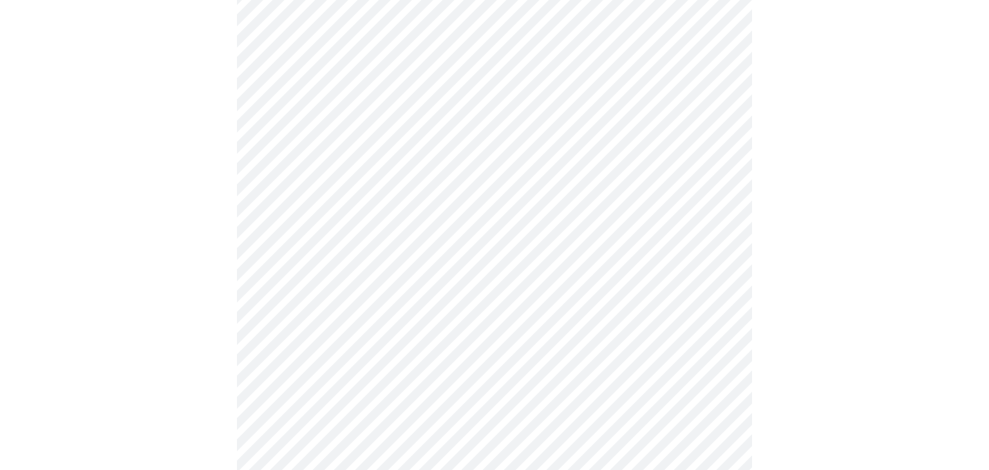
scroll to position [1182, 0]
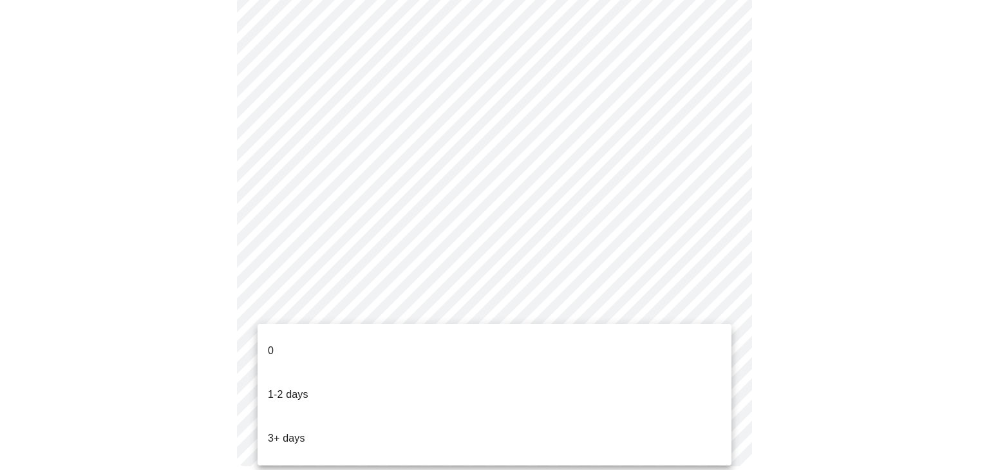
click at [689, 373] on li "1-2 days" at bounding box center [494, 395] width 474 height 44
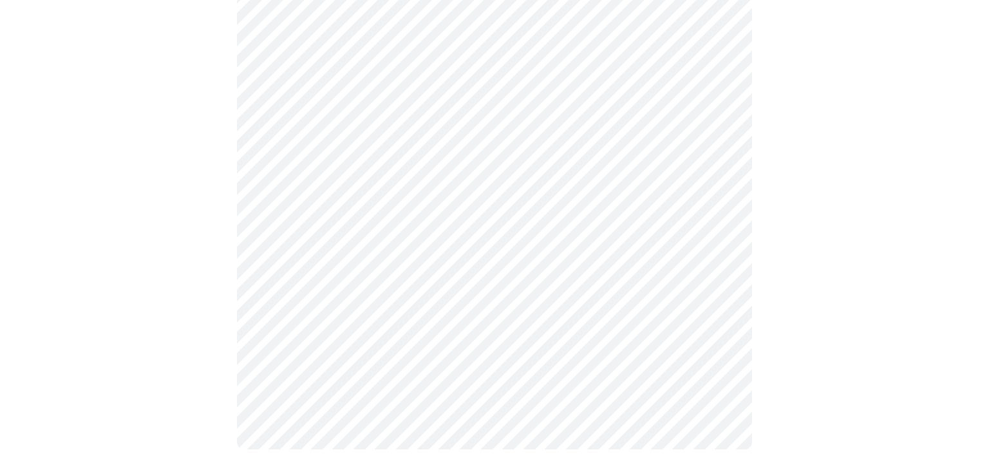
scroll to position [0, 0]
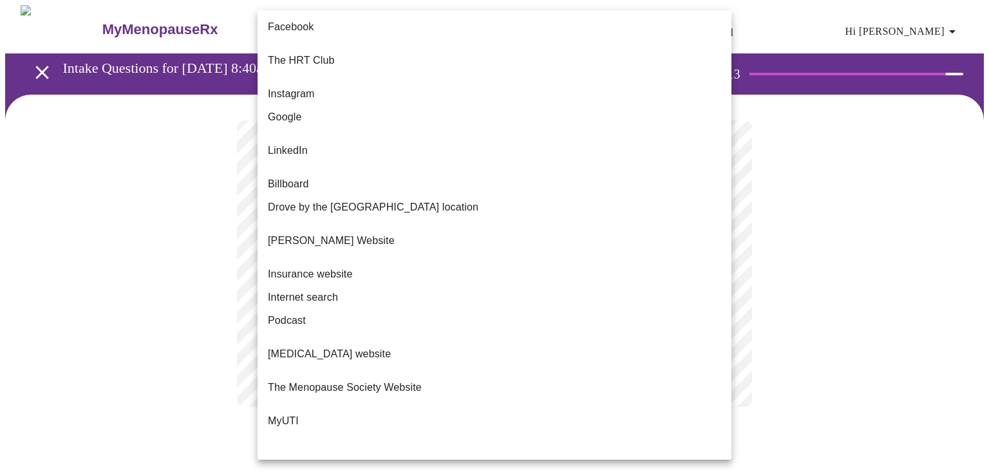
click at [717, 266] on body "MyMenopauseRx Appointments Messaging Labs Uploads Medications Community Refer a…" at bounding box center [494, 218] width 978 height 427
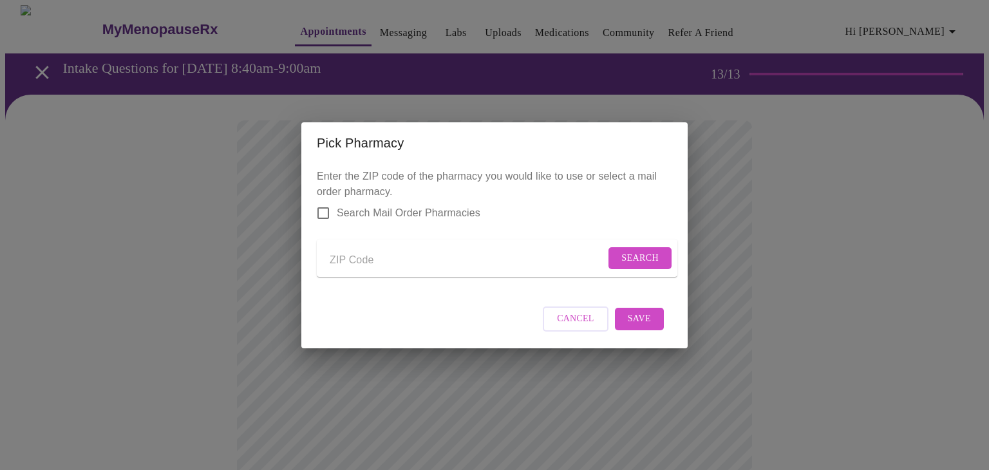
click at [361, 258] on input "Send a message to your care team" at bounding box center [468, 260] width 276 height 21
type input "60611"
click at [632, 256] on span "Search" at bounding box center [639, 258] width 37 height 16
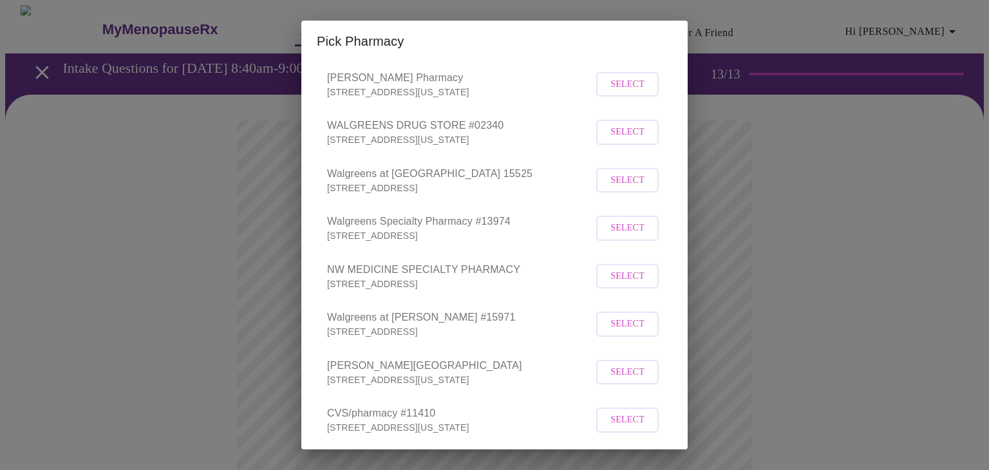
scroll to position [219, 0]
click at [626, 186] on span "Select" at bounding box center [627, 178] width 34 height 16
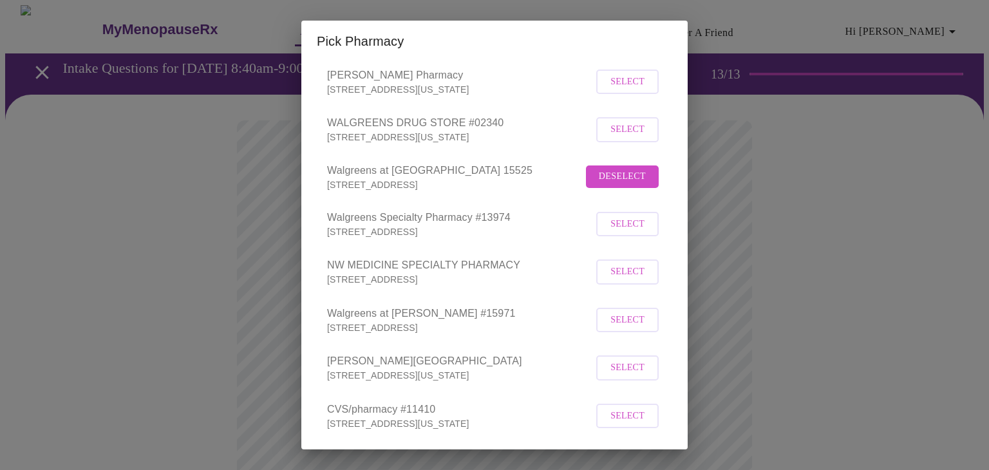
click at [772, 320] on div "Pick Pharmacy Enter the ZIP code of the pharmacy you would like to use or selec…" at bounding box center [494, 235] width 989 height 470
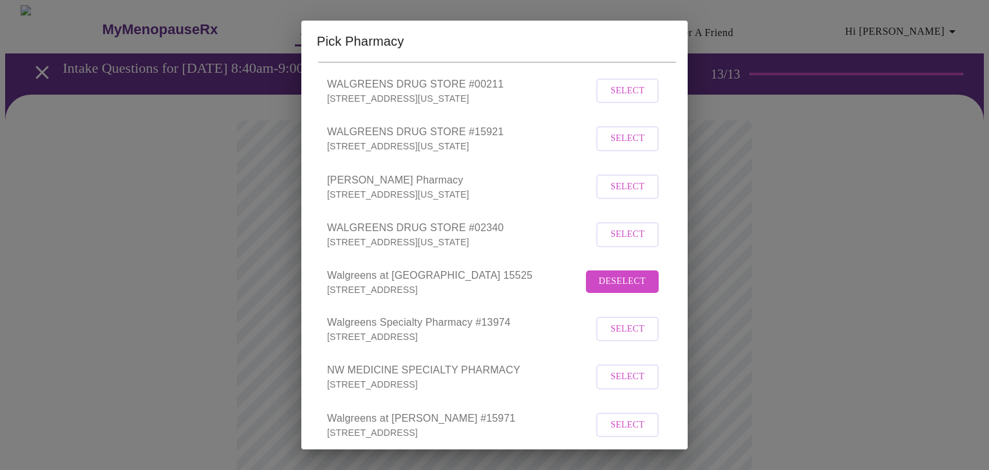
scroll to position [288, 0]
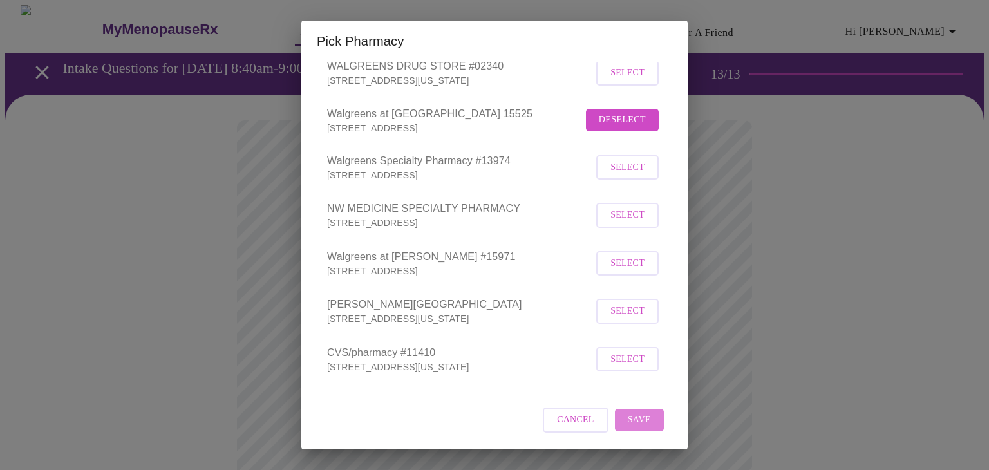
click at [637, 416] on span "Save" at bounding box center [639, 420] width 23 height 16
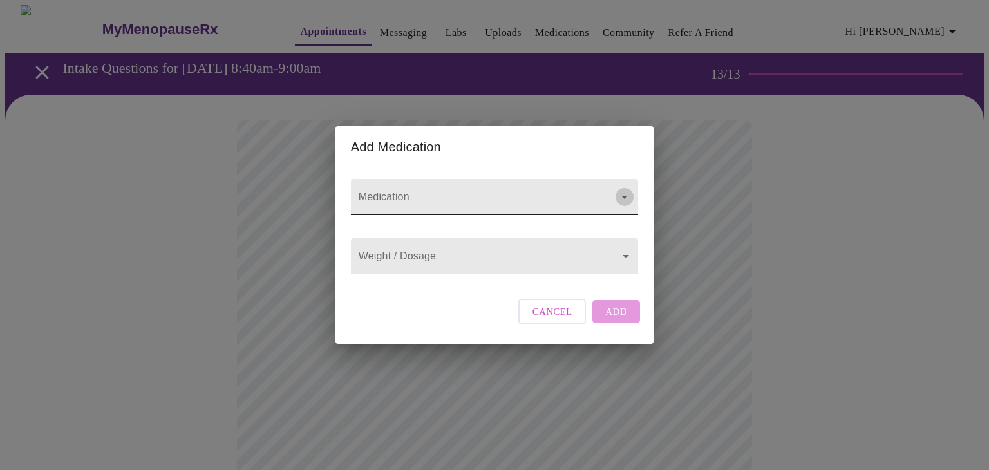
click at [624, 189] on icon "Open" at bounding box center [624, 196] width 15 height 15
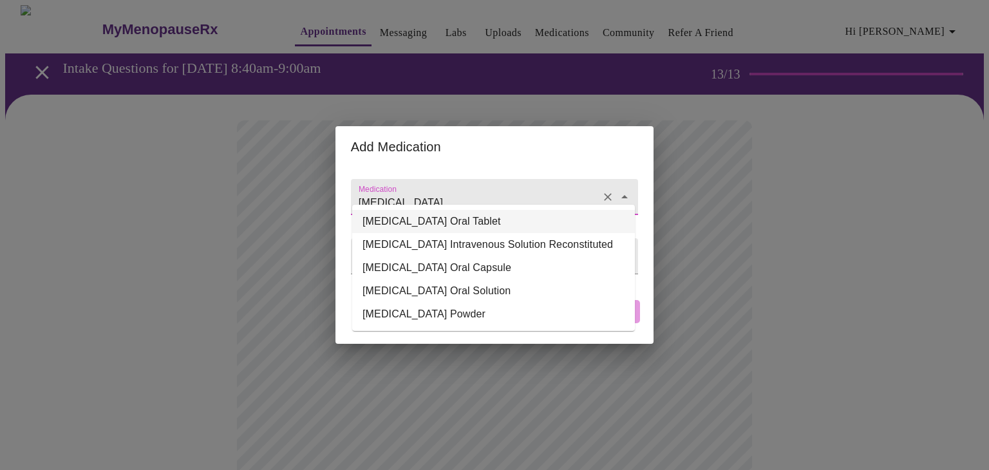
click at [490, 223] on li "Levothyroxine Sodium Oral Tablet" at bounding box center [493, 221] width 283 height 23
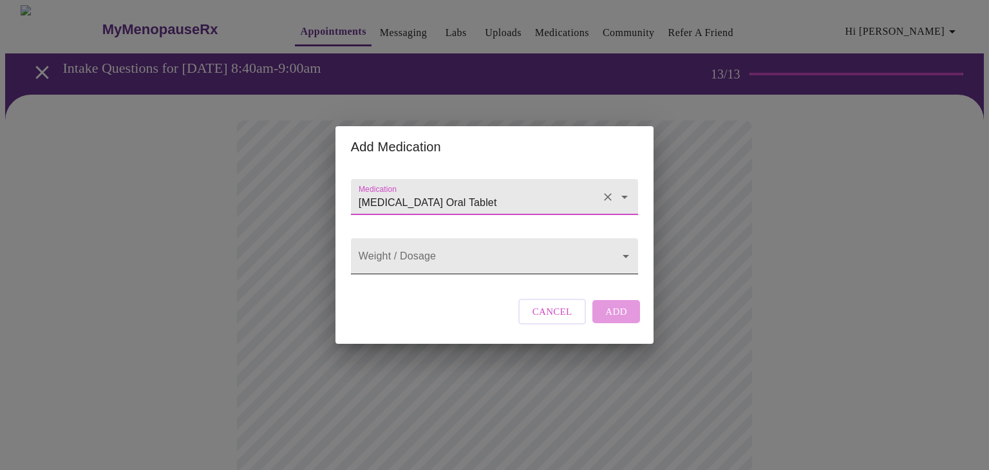
type input "Levothyroxine Sodium Oral Tablet"
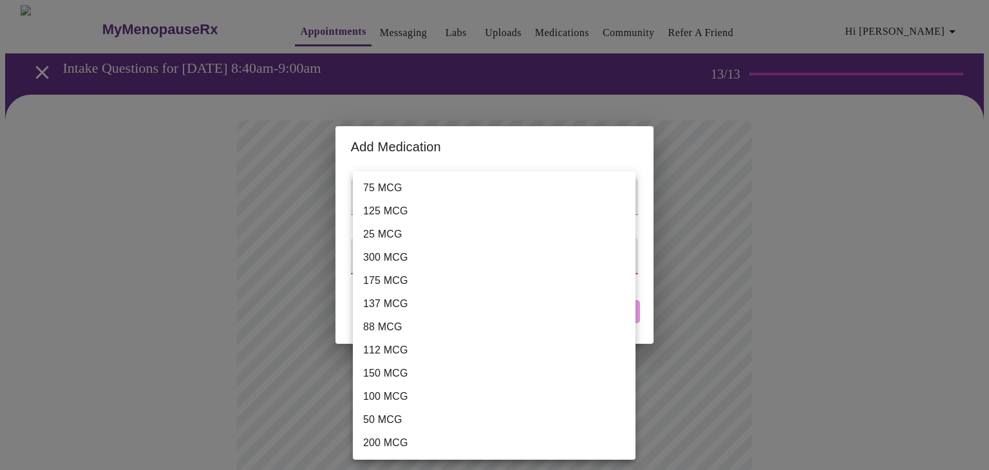
click at [449, 190] on li "75 MCG" at bounding box center [494, 187] width 283 height 23
type input "75 MCG"
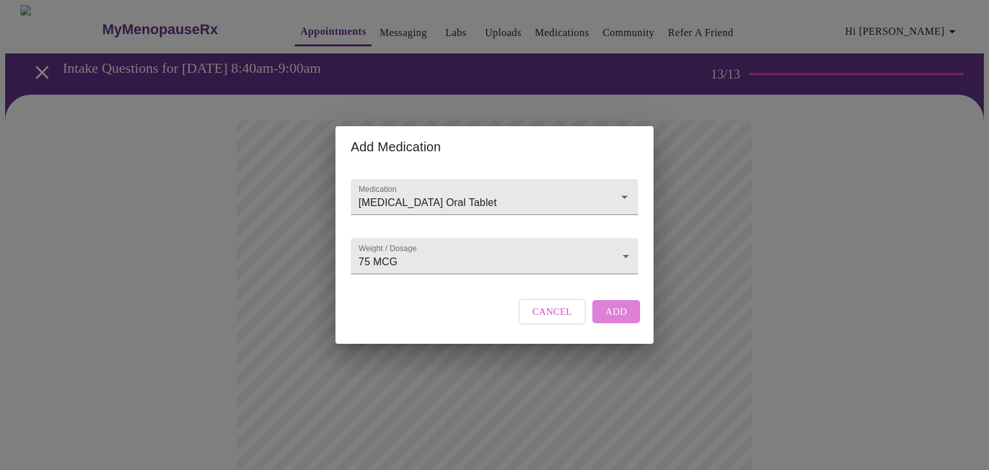
click at [619, 320] on span "Add" at bounding box center [616, 311] width 22 height 17
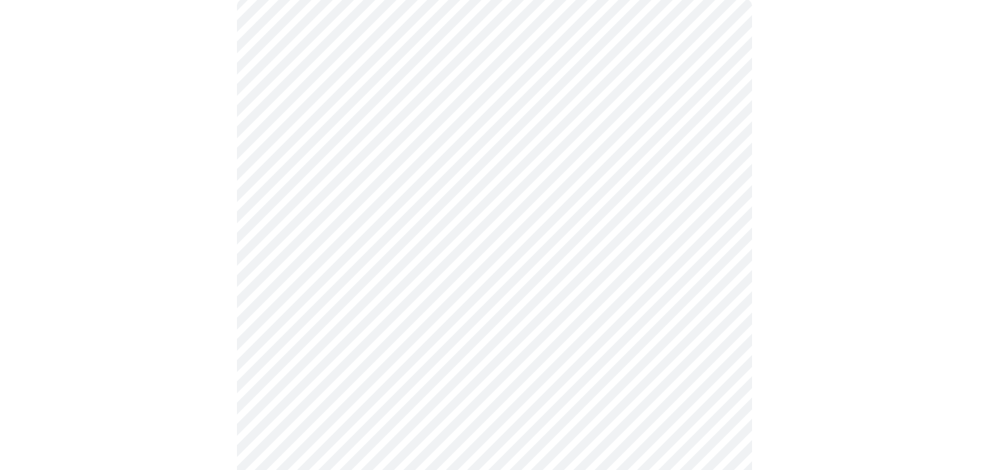
scroll to position [120, 0]
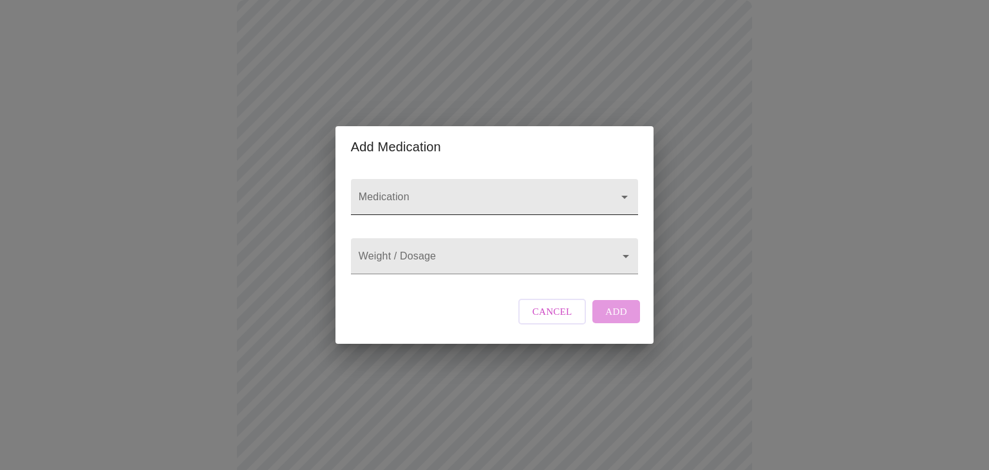
click at [418, 191] on input "Medication" at bounding box center [476, 203] width 240 height 24
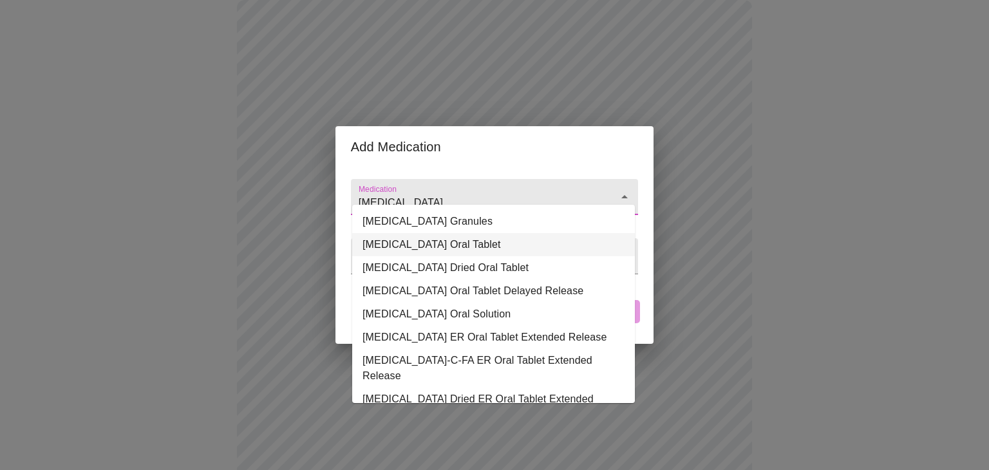
click at [512, 246] on li "Ferrous Sulfate Oral Tablet" at bounding box center [493, 244] width 283 height 23
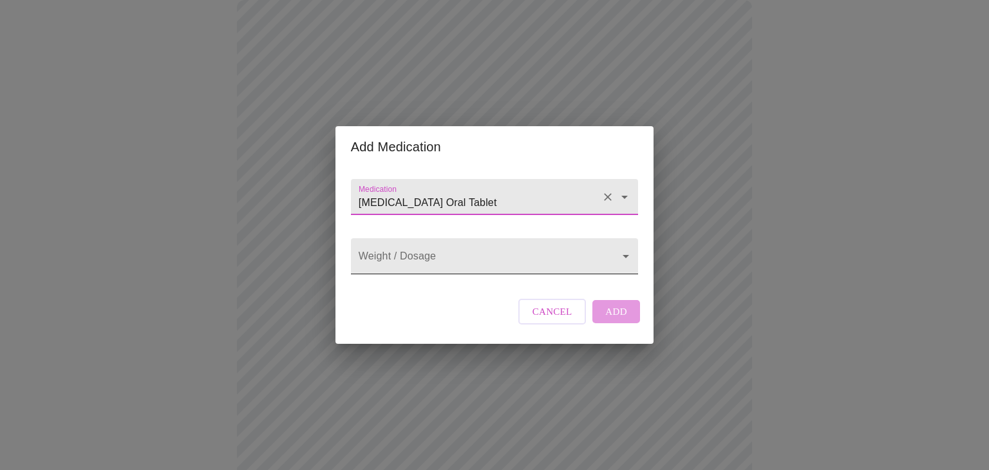
type input "Ferrous Sulfate Oral Tablet"
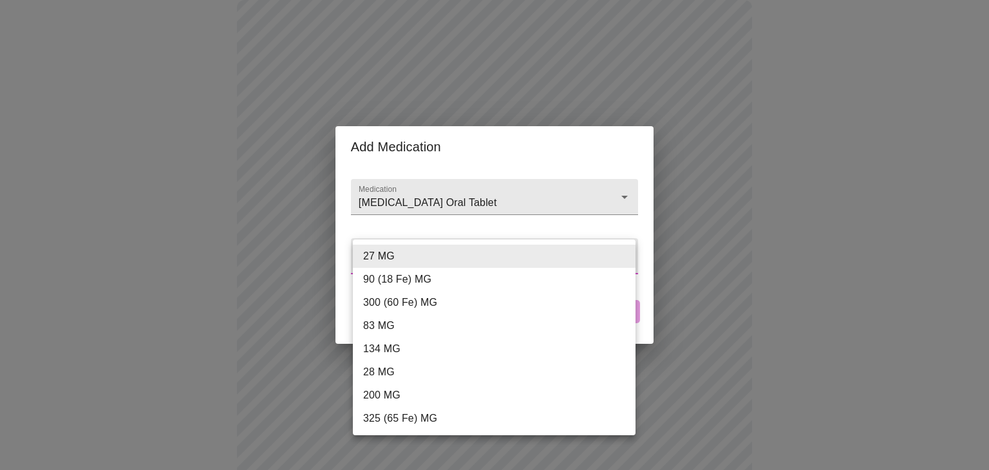
click at [623, 258] on body "MyMenopauseRx Appointments Messaging Labs Uploads Medications Community Refer a…" at bounding box center [494, 382] width 978 height 994
click at [526, 423] on li "325 (65 Fe) MG" at bounding box center [494, 418] width 283 height 23
type input "325 (65 Fe) MG"
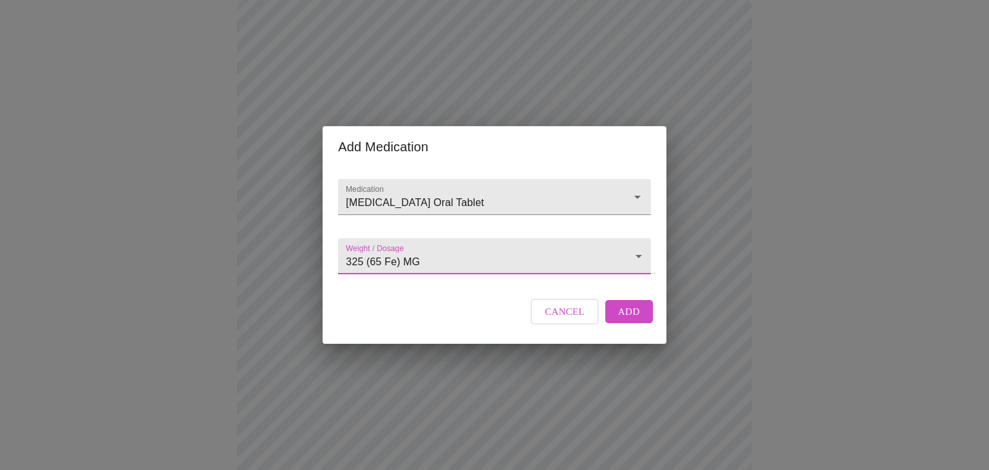
click at [627, 320] on span "Add" at bounding box center [629, 311] width 22 height 17
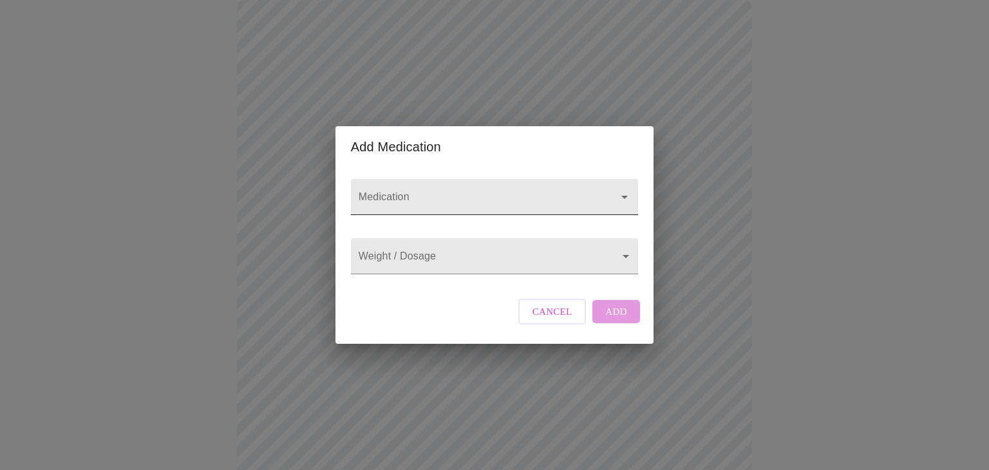
click at [372, 191] on input "Medication" at bounding box center [476, 203] width 240 height 24
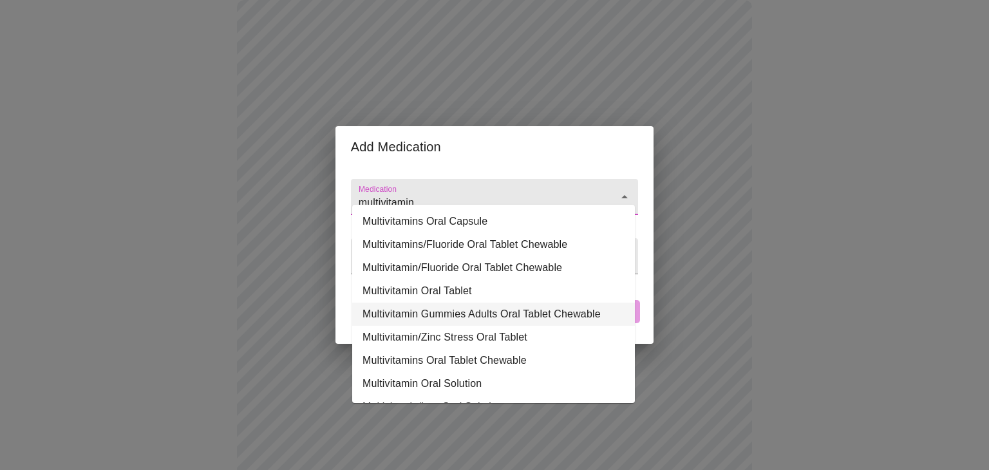
click at [425, 314] on li "Multivitamin Gummies Adults Oral Tablet Chewable" at bounding box center [493, 314] width 283 height 23
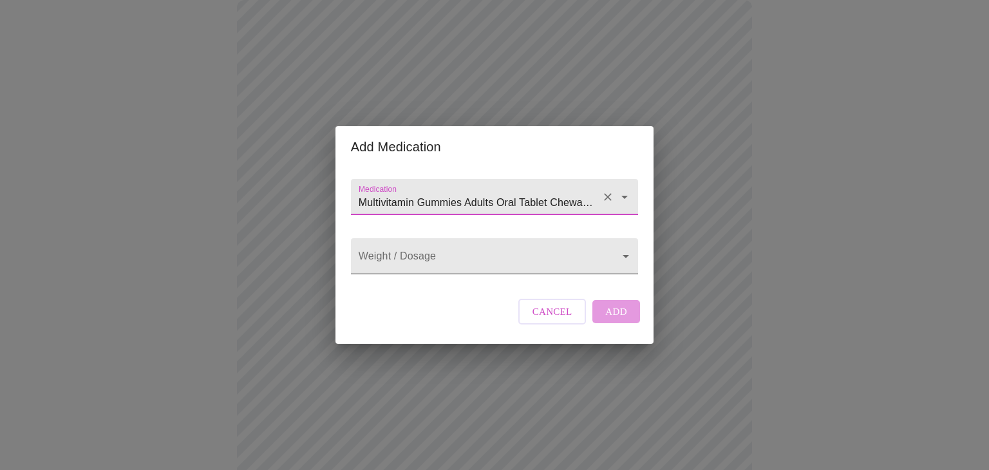
type input "Multivitamin Gummies Adults Oral Tablet Chewable"
click at [617, 259] on body "MyMenopauseRx Appointments Messaging Labs Uploads Medications Community Refer a…" at bounding box center [494, 405] width 978 height 1041
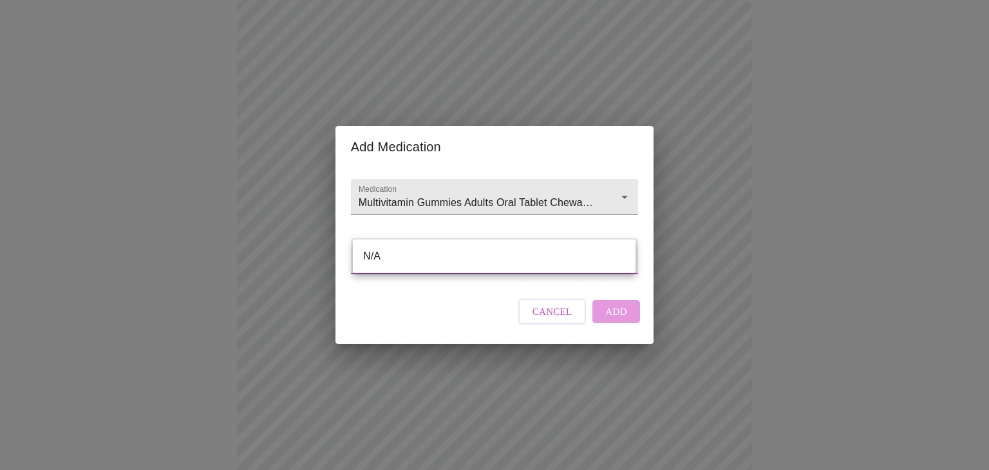
click at [606, 259] on li "N/A" at bounding box center [494, 256] width 283 height 23
type input "N/A"
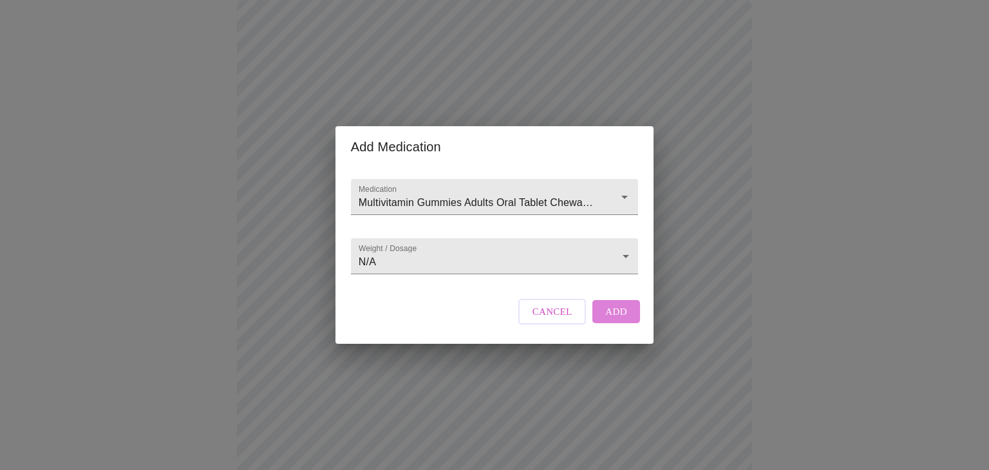
click at [613, 320] on span "Add" at bounding box center [616, 311] width 22 height 17
click at [443, 191] on input "Medication" at bounding box center [476, 203] width 240 height 24
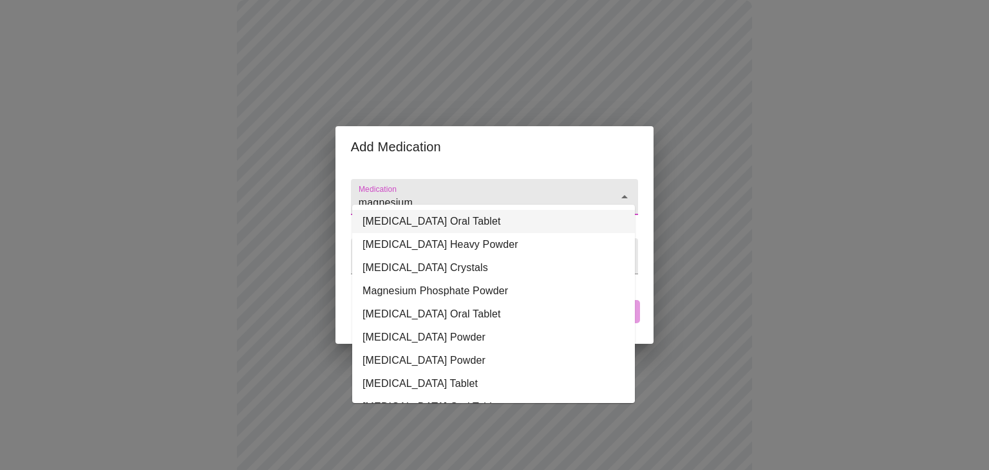
click at [459, 223] on li "Magnesium Gluconate Oral Tablet" at bounding box center [493, 221] width 283 height 23
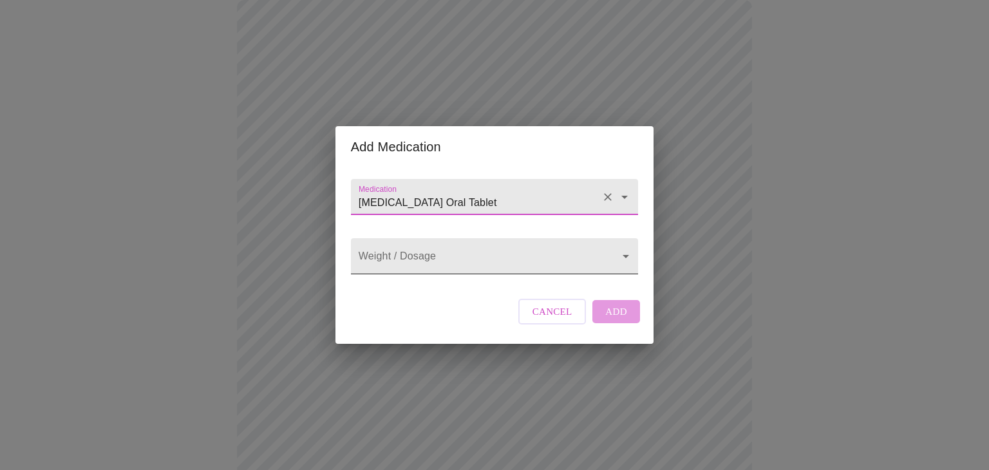
type input "Magnesium Gluconate Oral Tablet"
click at [626, 259] on body "MyMenopauseRx Appointments Messaging Labs Uploads Medications Community Refer a…" at bounding box center [494, 429] width 978 height 1089
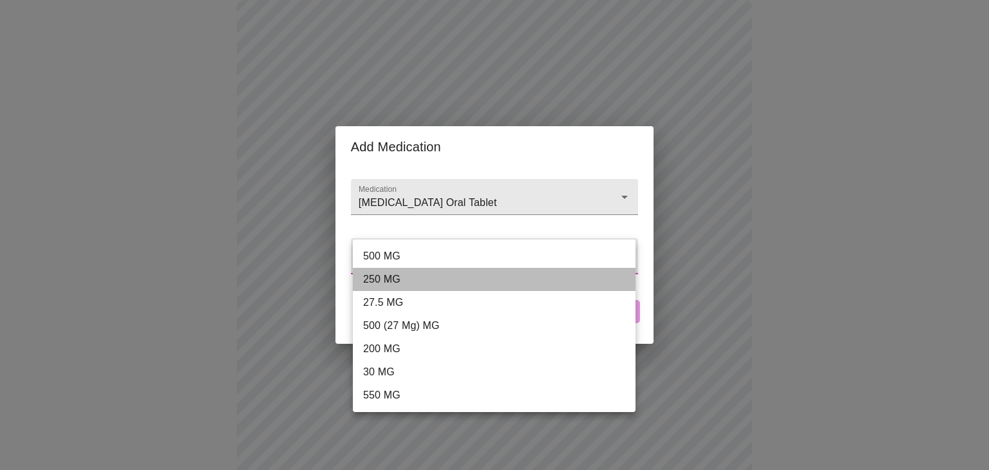
click at [579, 274] on li "250 MG" at bounding box center [494, 279] width 283 height 23
type input "250 MG"
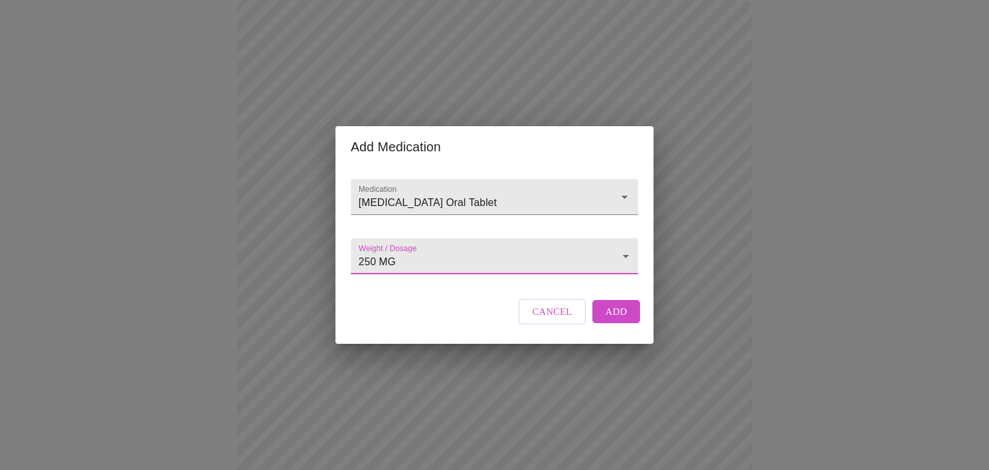
click at [613, 320] on span "Add" at bounding box center [616, 311] width 22 height 17
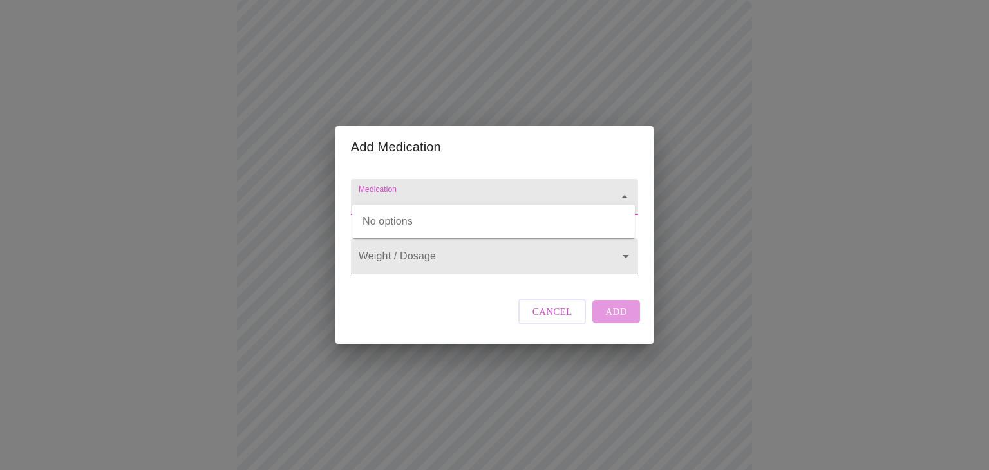
click at [407, 191] on input "Medication" at bounding box center [476, 203] width 240 height 24
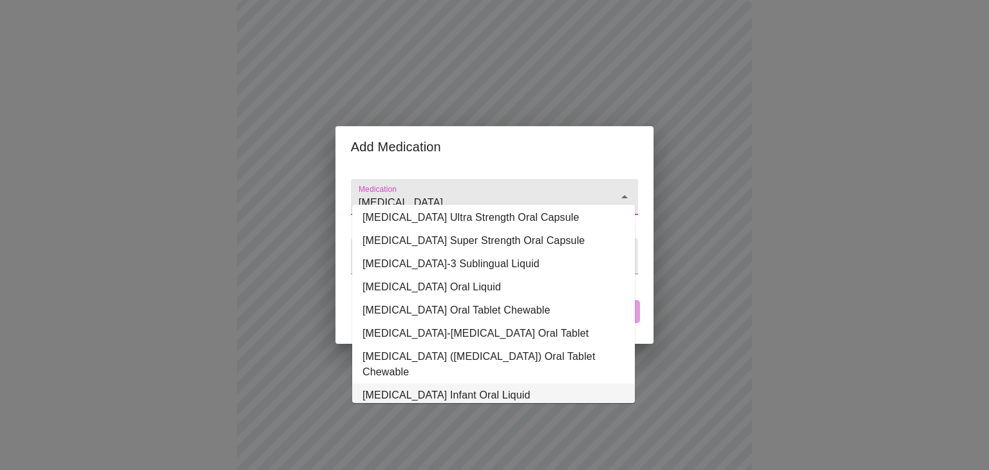
scroll to position [49, 0]
click at [536, 330] on li "Vitamin D-Vitamin K Oral Tablet" at bounding box center [493, 334] width 283 height 23
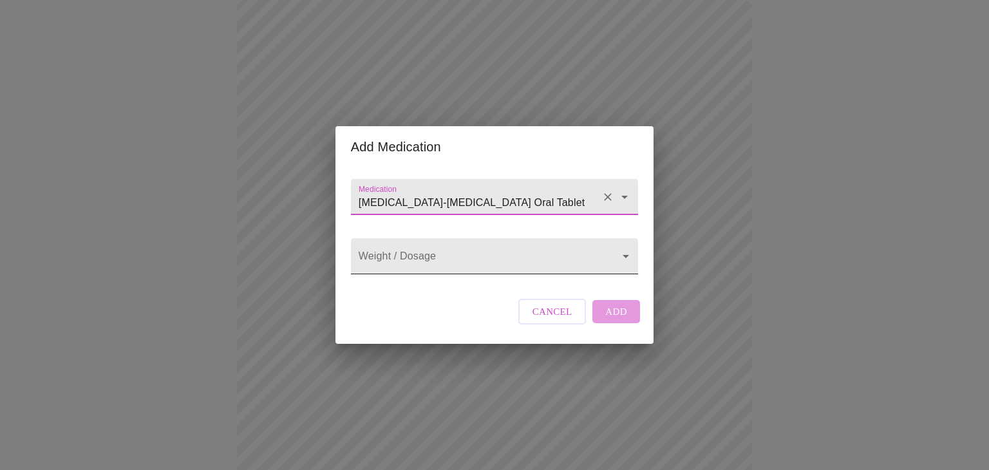
type input "Vitamin D-Vitamin K Oral Tablet"
click at [622, 254] on body "MyMenopauseRx Appointments Messaging Labs Uploads Medications Community Refer a…" at bounding box center [494, 453] width 978 height 1136
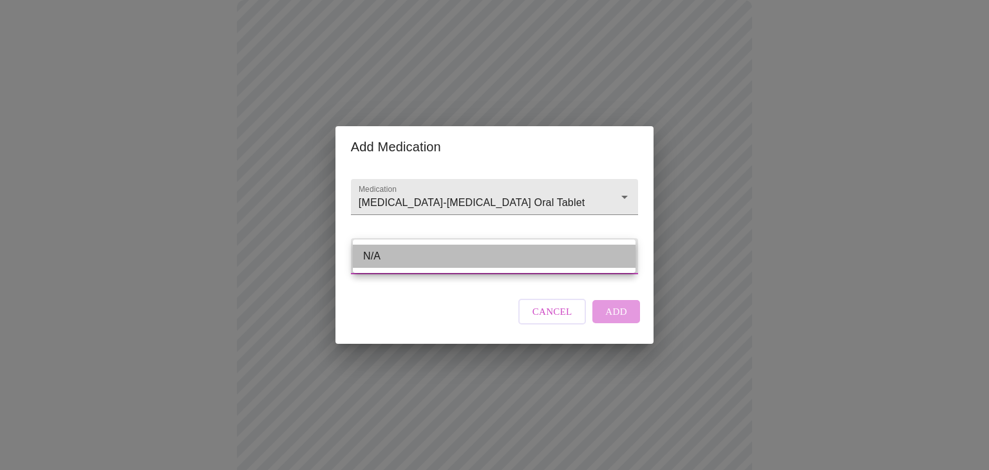
click at [584, 256] on li "N/A" at bounding box center [494, 256] width 283 height 23
type input "N/A"
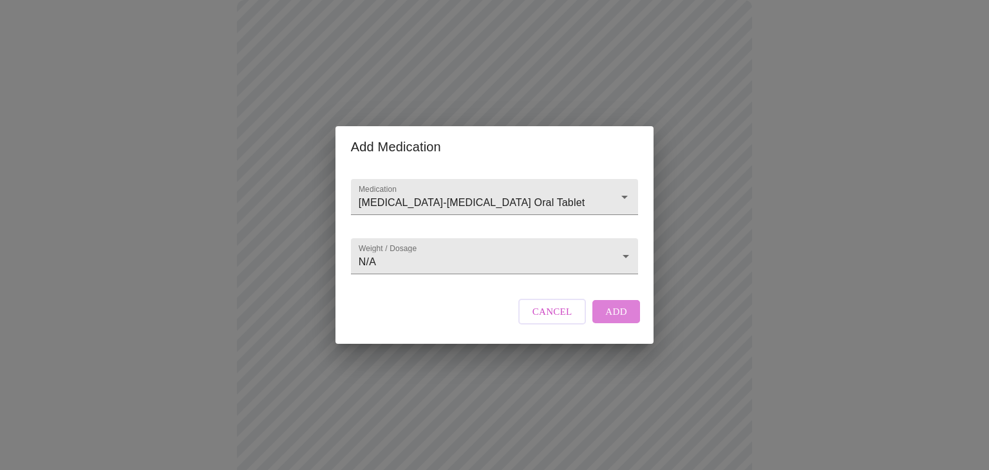
click at [611, 320] on span "Add" at bounding box center [616, 311] width 22 height 17
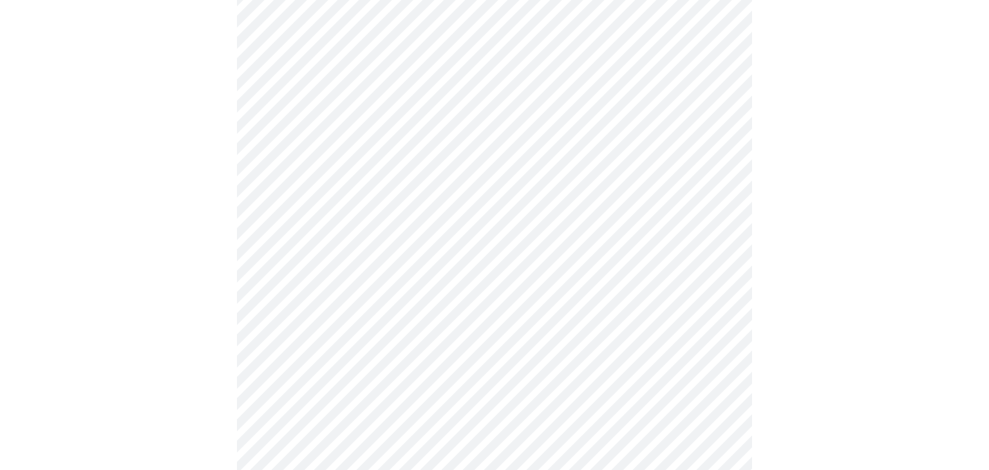
scroll to position [713, 0]
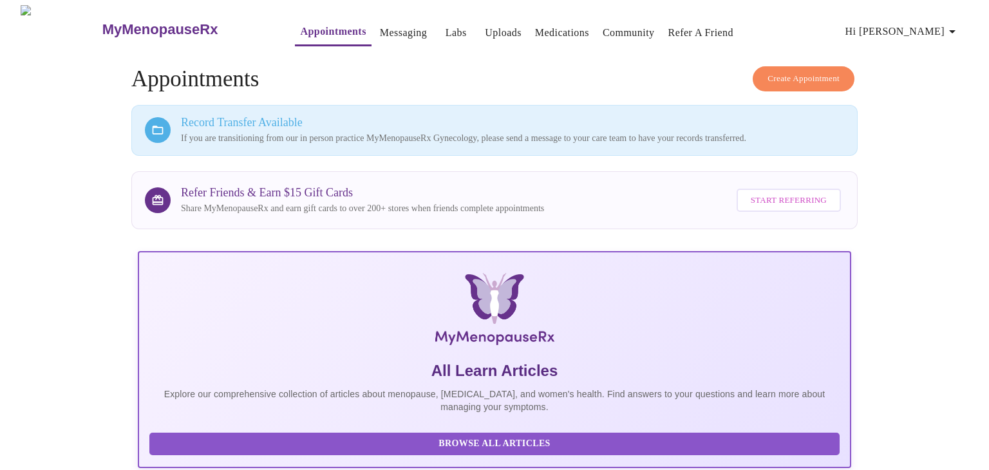
click at [937, 23] on span "Hi Megan" at bounding box center [902, 32] width 115 height 18
click at [922, 179] on div at bounding box center [494, 235] width 989 height 470
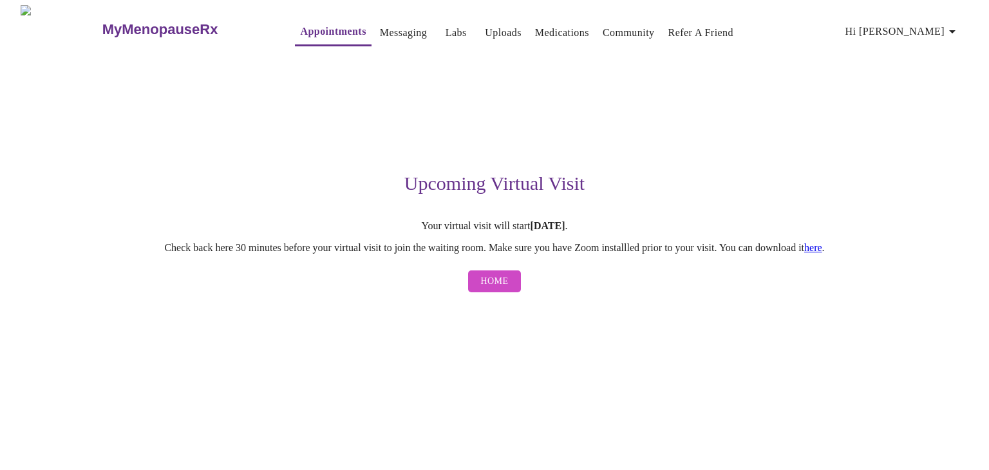
click at [822, 248] on link "here" at bounding box center [813, 247] width 18 height 11
